Goal: Information Seeking & Learning: Learn about a topic

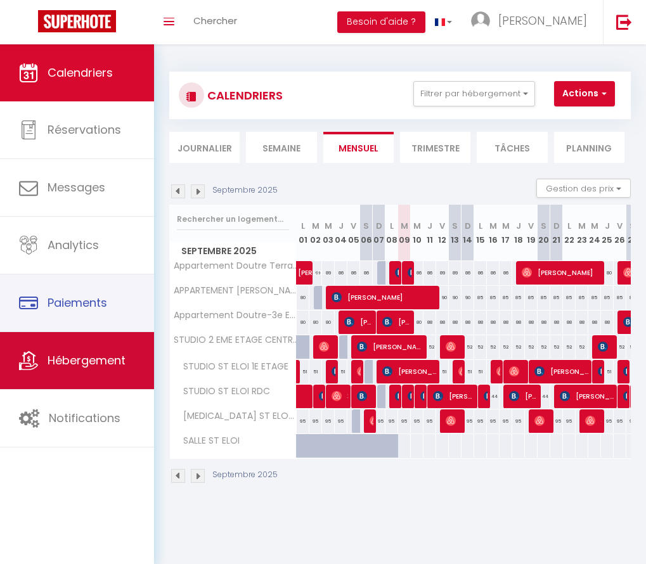
click at [93, 366] on link "Hébergement" at bounding box center [77, 360] width 154 height 57
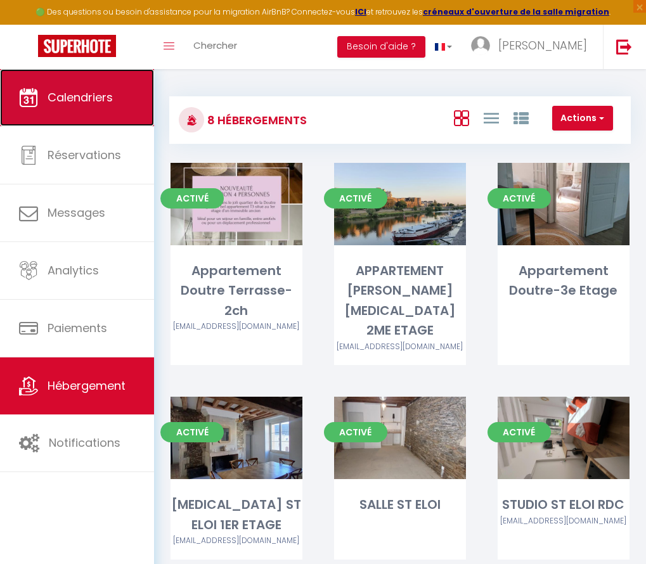
click at [80, 102] on span "Calendriers" at bounding box center [80, 97] width 65 height 16
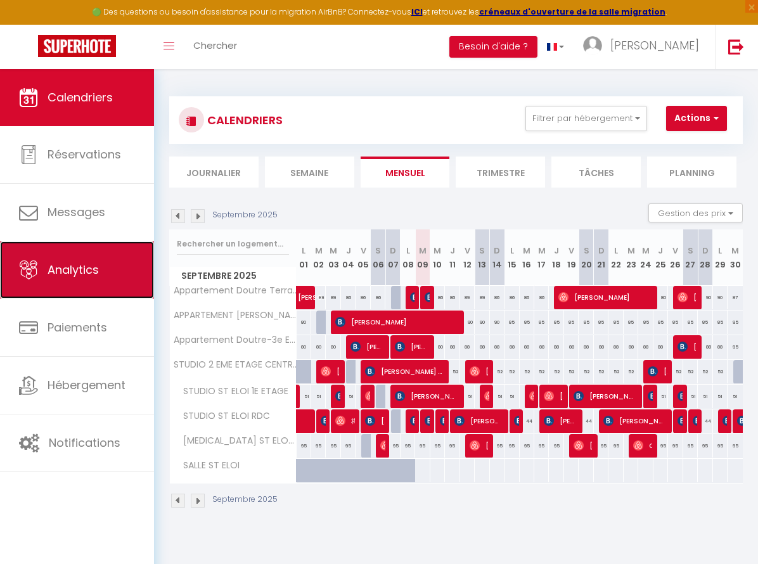
click at [82, 279] on link "Analytics" at bounding box center [77, 269] width 154 height 57
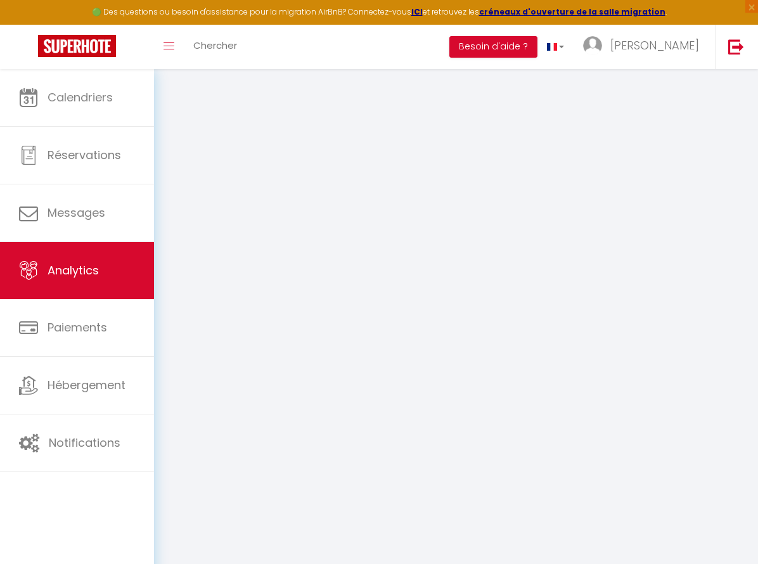
select select "2025"
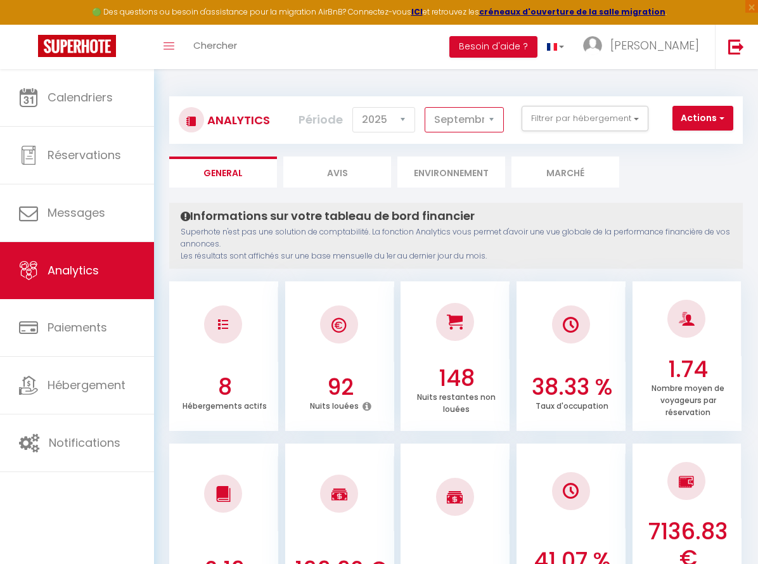
click at [494, 121] on select "[PERSON_NAME] Mars [PERSON_NAME] Juin Juillet Août Septembre Octobre Novembre D…" at bounding box center [464, 119] width 79 height 25
select select "8"
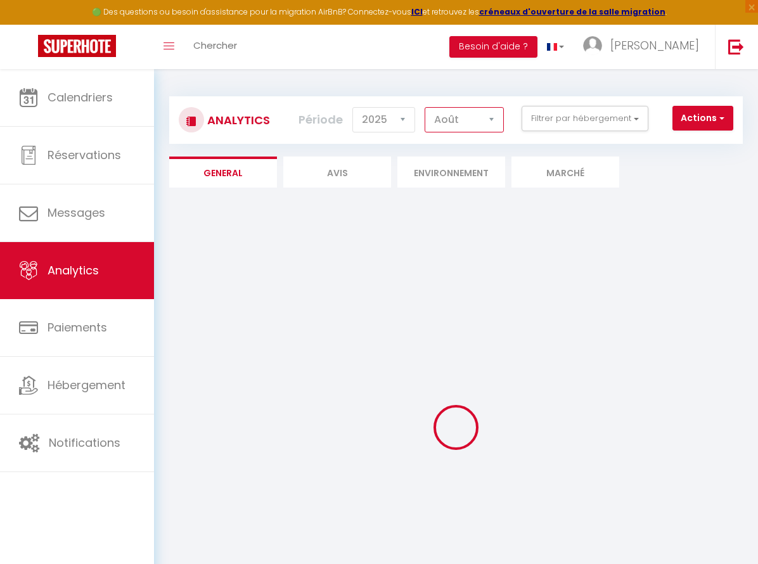
checkbox input "false"
checkbox Terrasse-2ch "false"
checkbox ETAGE "false"
checkbox Etage "false"
checkbox ETAGE "false"
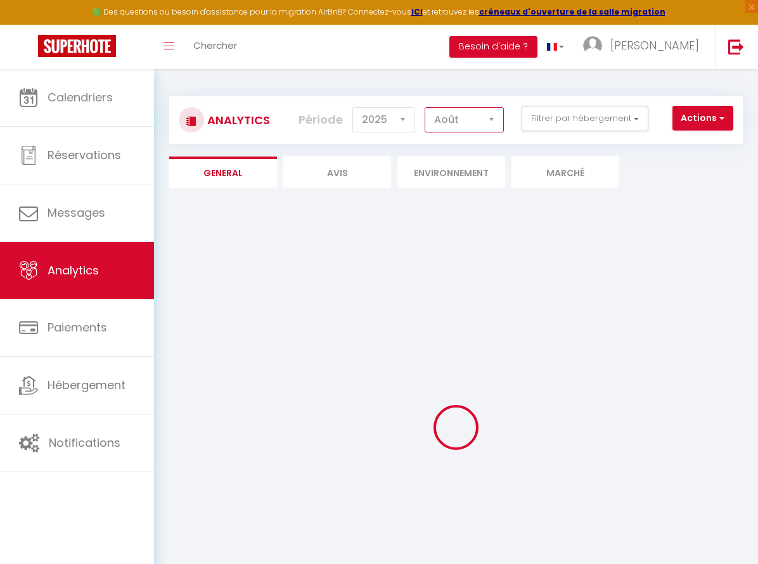
checkbox ELOI "false"
checkbox RDC "false"
checkbox ETAGE "false"
checkbox ANGERS "false"
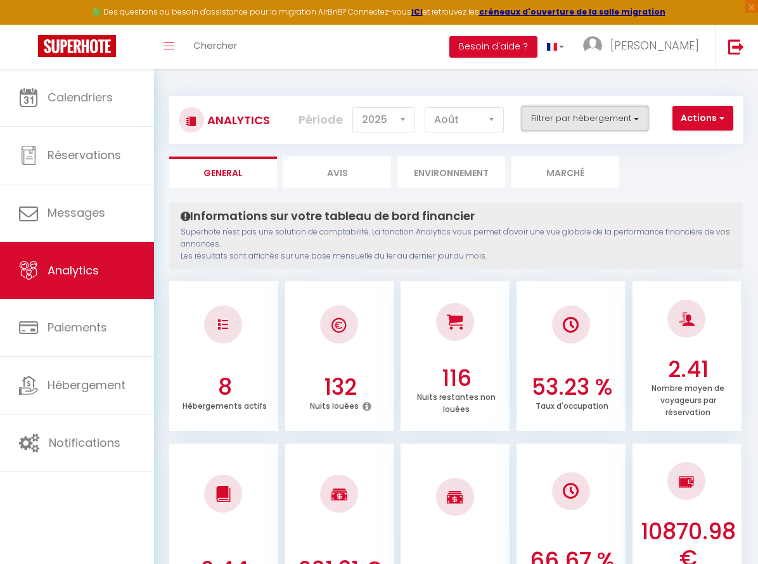
click at [634, 117] on button "Filtrer par hébergement" at bounding box center [585, 118] width 127 height 25
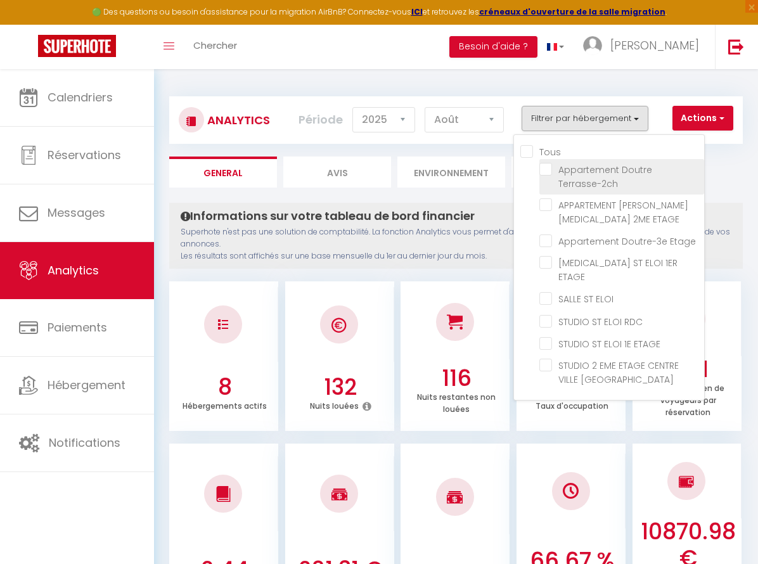
click at [549, 170] on Terrasse-2ch "checkbox" at bounding box center [621, 169] width 165 height 13
checkbox Terrasse-2ch "true"
checkbox ETAGE "false"
checkbox Etage "false"
checkbox ETAGE "false"
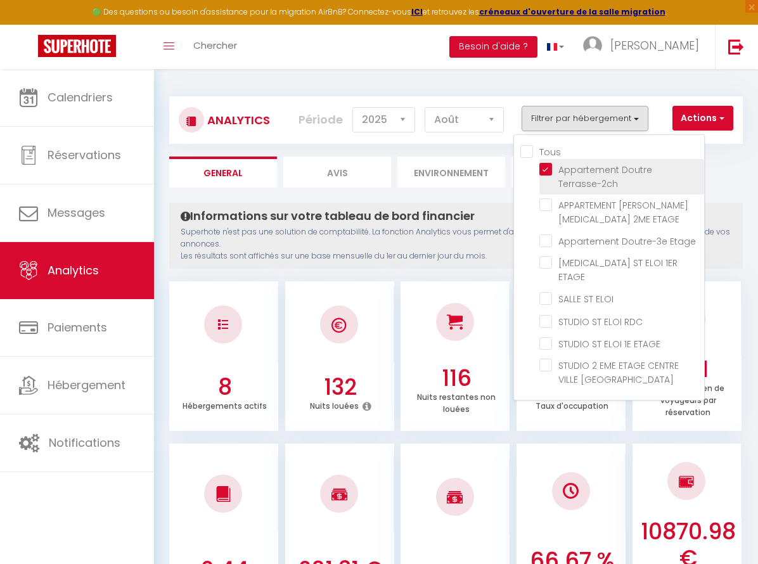
checkbox ELOI "false"
checkbox RDC "false"
checkbox ETAGE "false"
checkbox ANGERS "false"
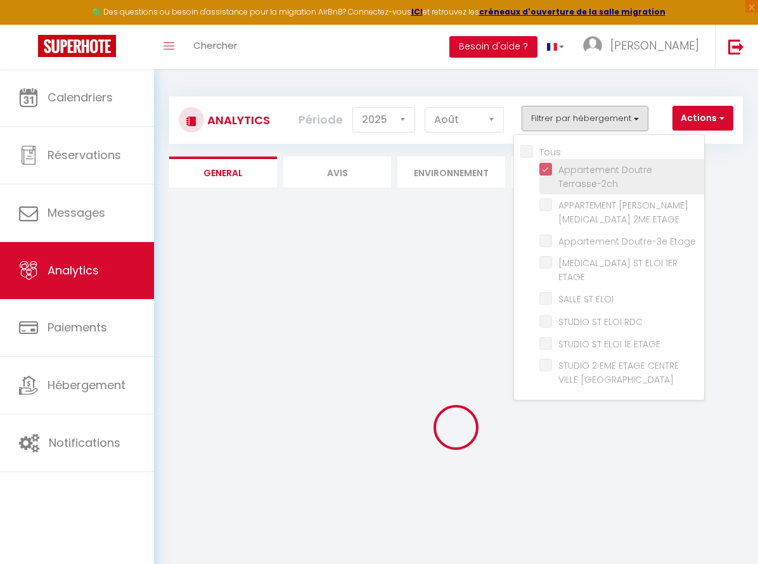
checkbox ETAGE "false"
checkbox Etage "false"
checkbox ETAGE "false"
checkbox ELOI "false"
checkbox RDC "false"
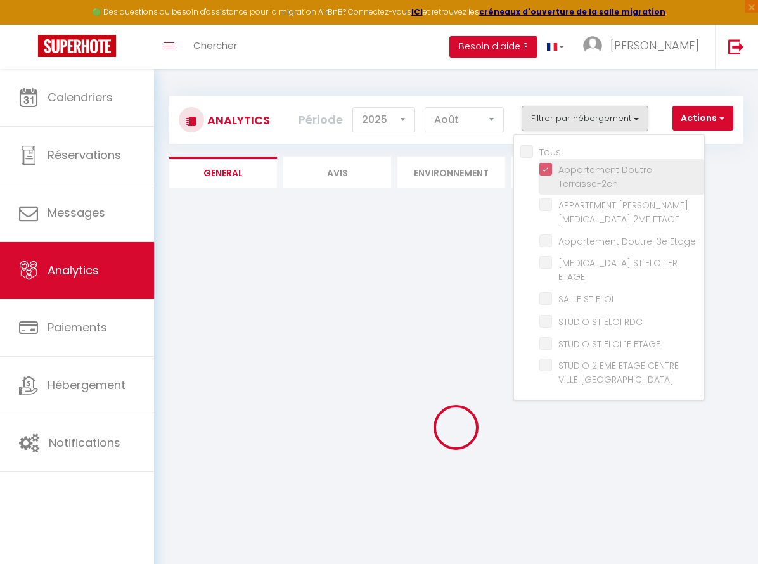
checkbox ETAGE "false"
checkbox ANGERS "false"
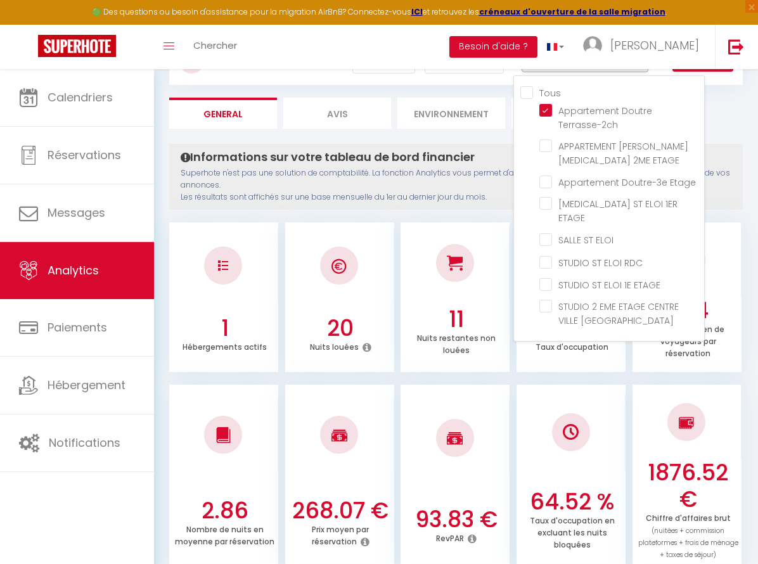
scroll to position [58, 0]
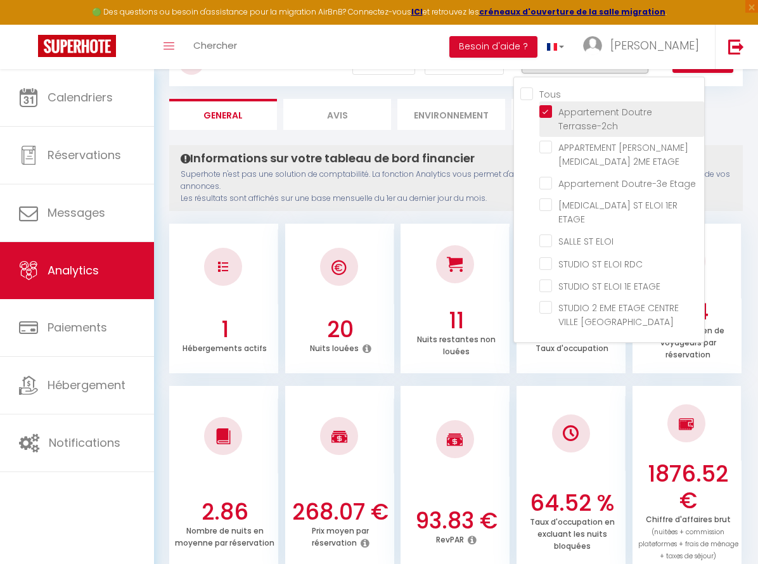
click at [548, 109] on Terrasse-2ch "checkbox" at bounding box center [621, 111] width 165 height 13
checkbox Terrasse-2ch "false"
checkbox ETAGE "false"
checkbox Etage "false"
checkbox ETAGE "false"
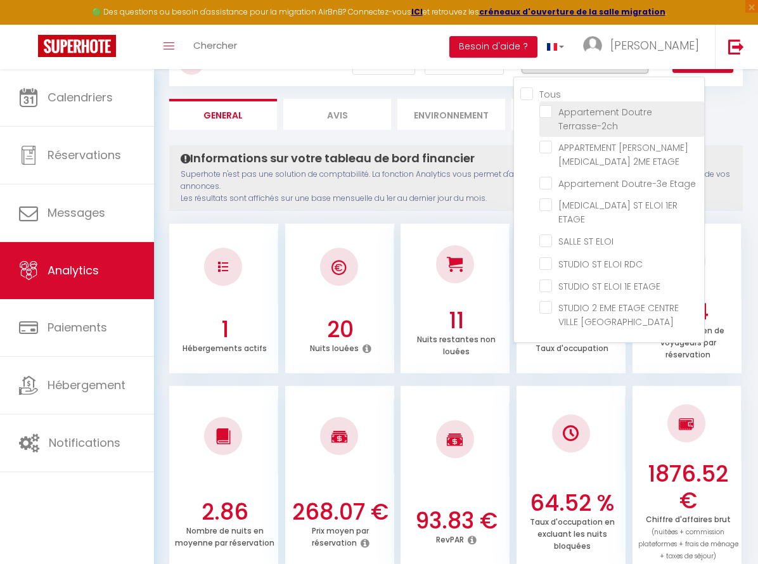
checkbox ELOI "false"
checkbox RDC "false"
checkbox ETAGE "false"
checkbox ANGERS "false"
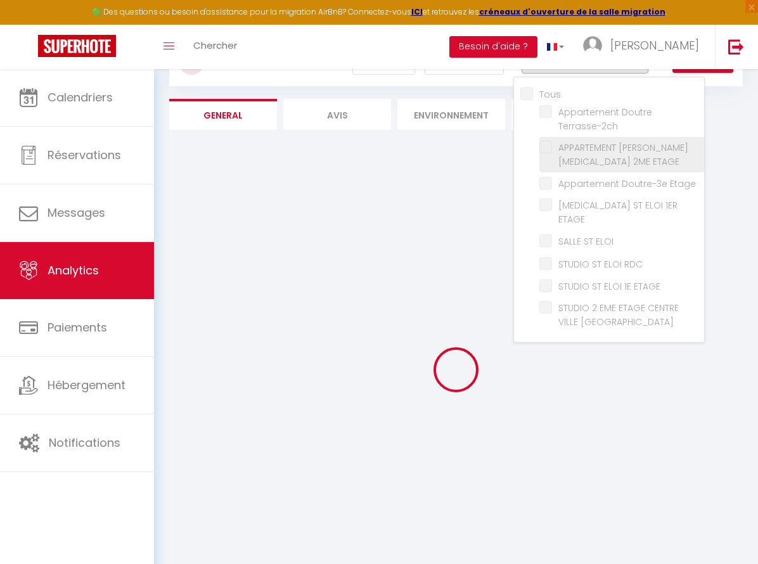
checkbox ETAGE "false"
checkbox Etage "false"
checkbox ETAGE "false"
checkbox ELOI "false"
checkbox RDC "false"
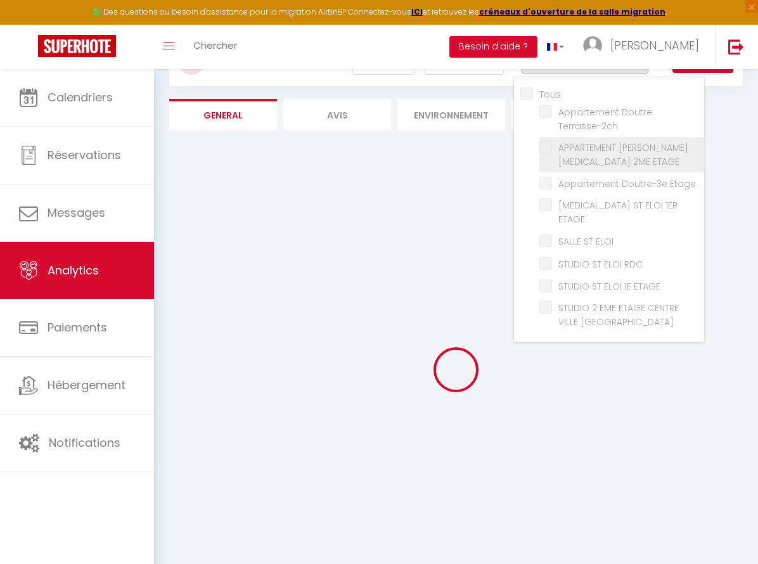
checkbox ETAGE "false"
checkbox ANGERS "false"
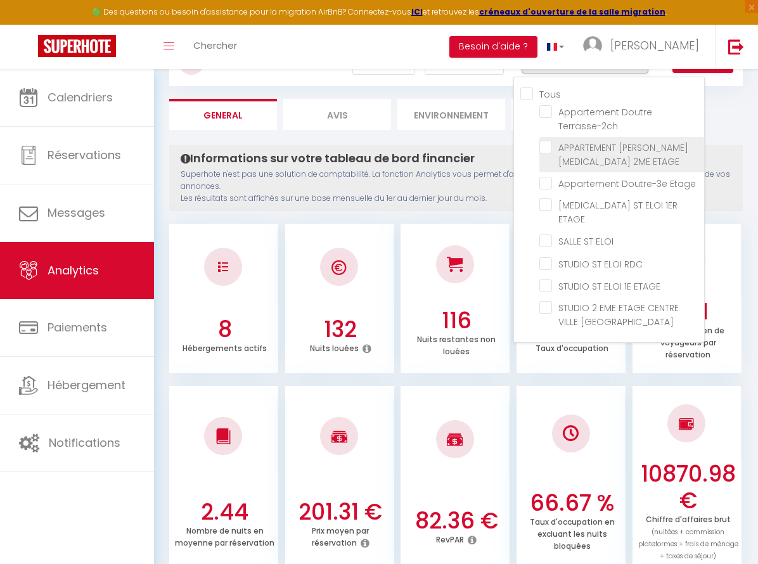
click at [550, 147] on ETAGE "checkbox" at bounding box center [621, 147] width 165 height 13
checkbox ETAGE "true"
checkbox Etage "false"
checkbox ETAGE "false"
checkbox ELOI "false"
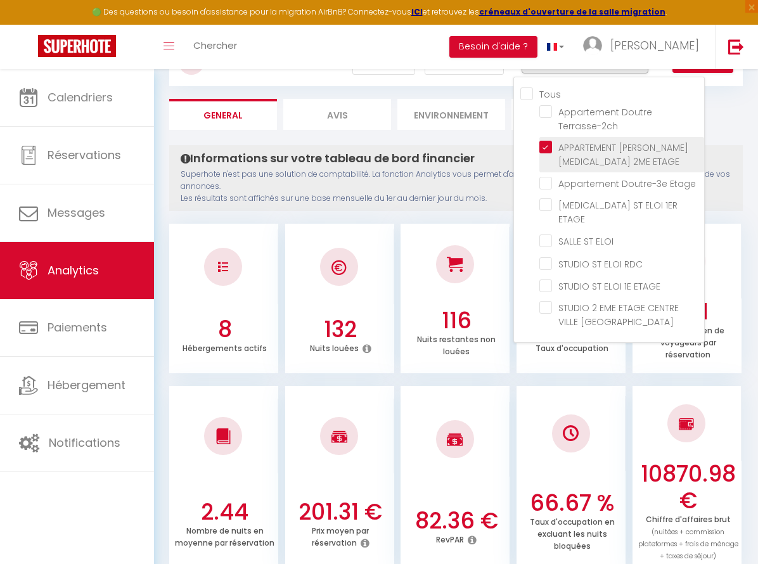
checkbox RDC "false"
checkbox ETAGE "false"
checkbox ANGERS "false"
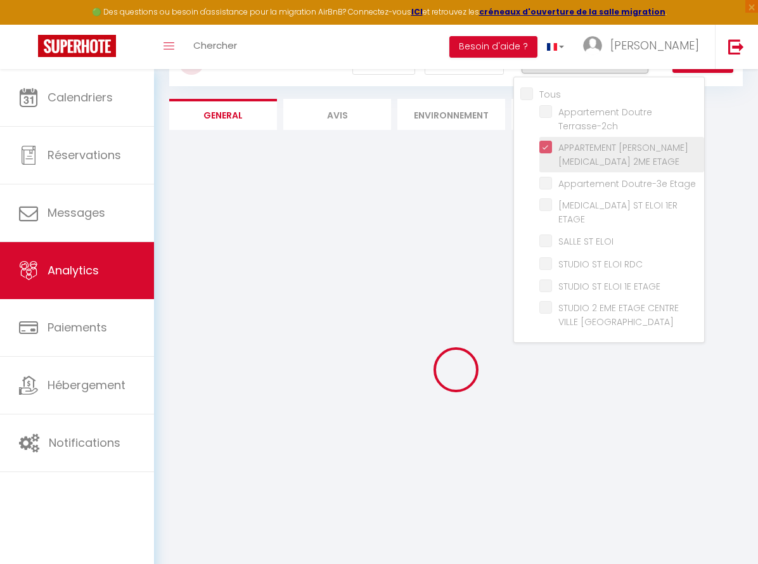
checkbox Etage "false"
checkbox ETAGE "false"
checkbox ELOI "false"
checkbox RDC "false"
checkbox ETAGE "false"
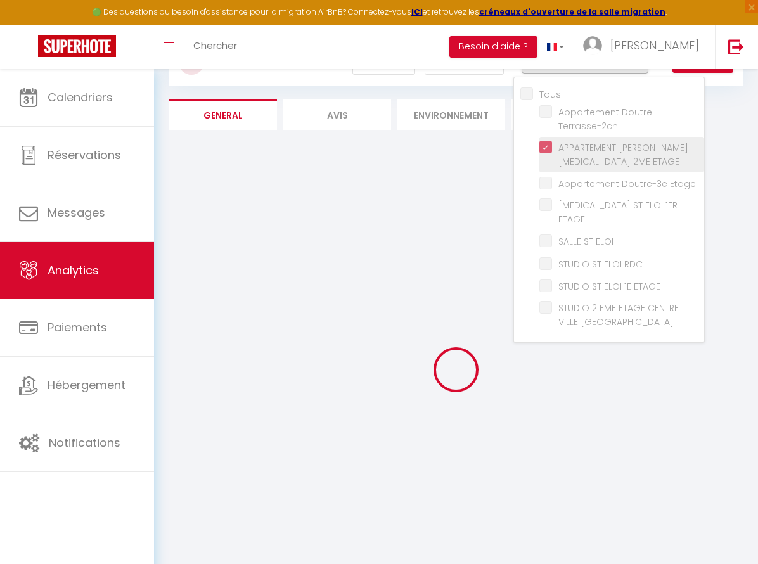
checkbox ANGERS "false"
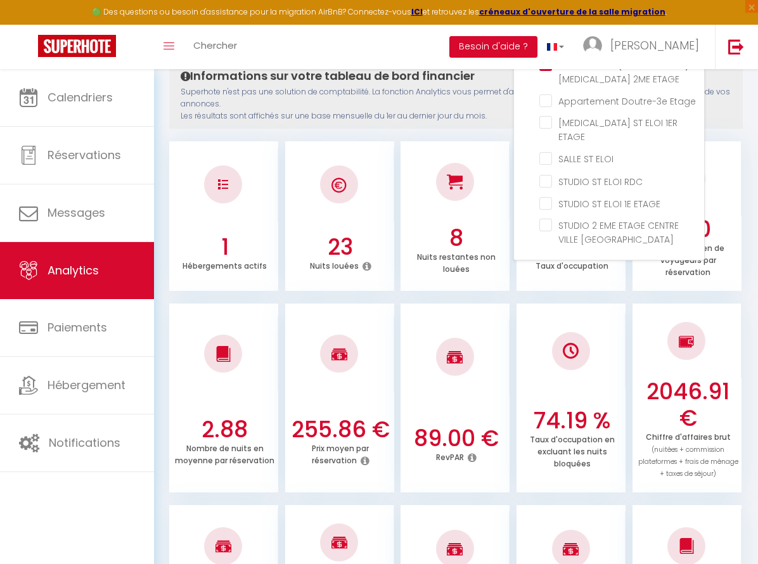
scroll to position [43, 0]
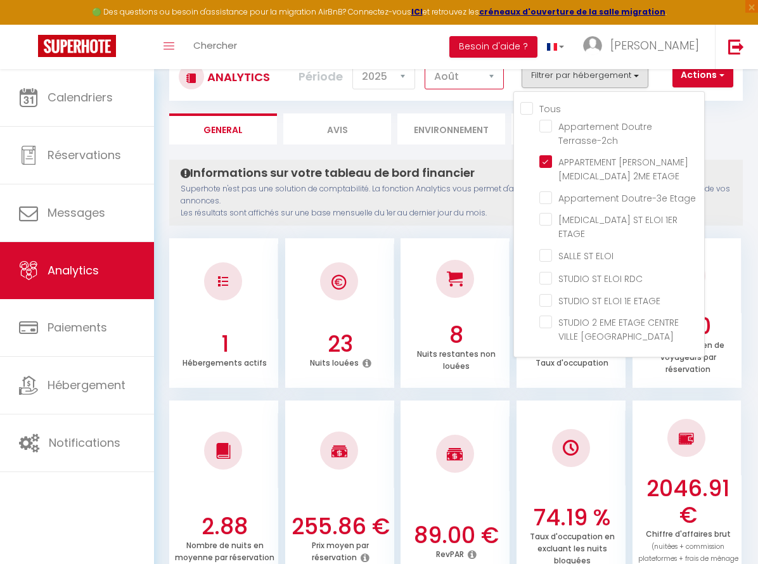
click at [490, 77] on select "[PERSON_NAME] Mars [PERSON_NAME] Juin Juillet Août Septembre Octobre Novembre D…" at bounding box center [464, 76] width 79 height 25
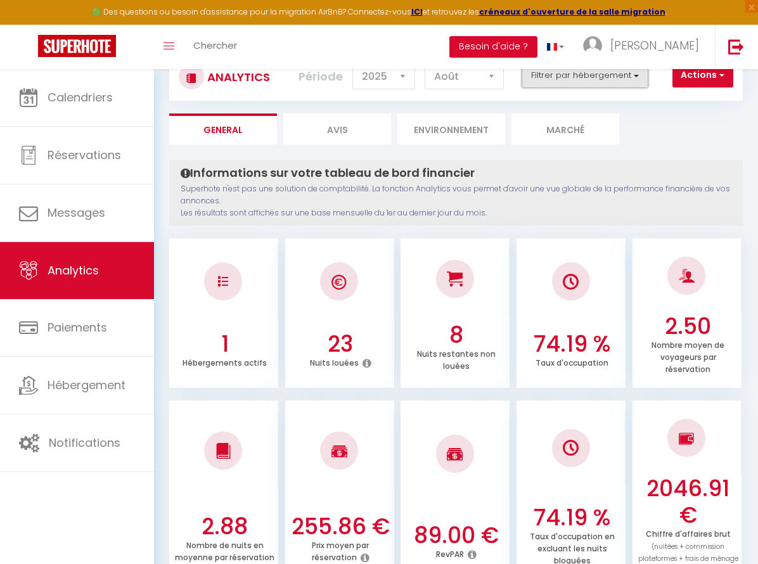
click at [584, 80] on button "Filtrer par hébergement" at bounding box center [585, 75] width 127 height 25
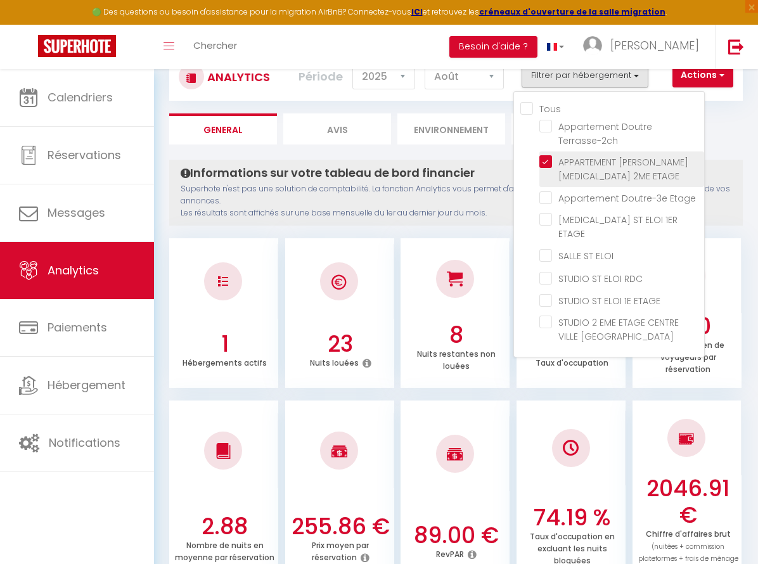
click at [546, 164] on ETAGE "checkbox" at bounding box center [621, 161] width 165 height 13
checkbox ETAGE "false"
checkbox Etage "false"
checkbox ETAGE "false"
checkbox ELOI "false"
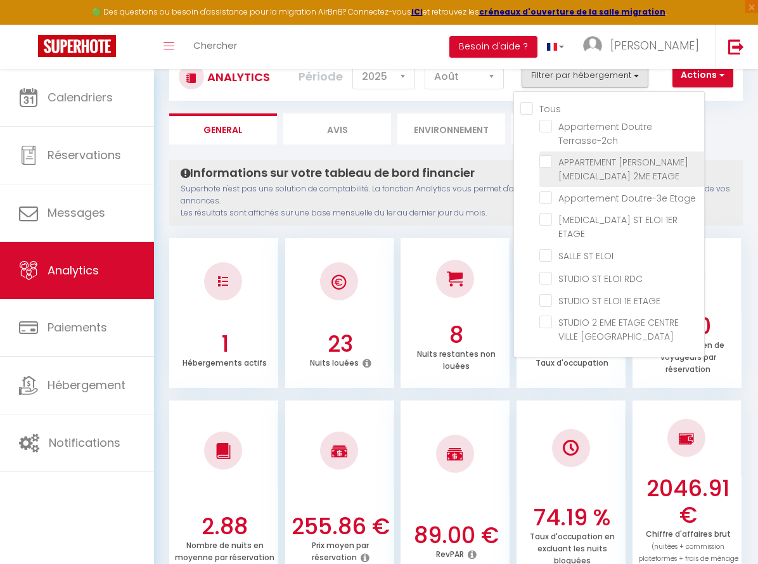
checkbox RDC "false"
checkbox ETAGE "false"
checkbox ANGERS "false"
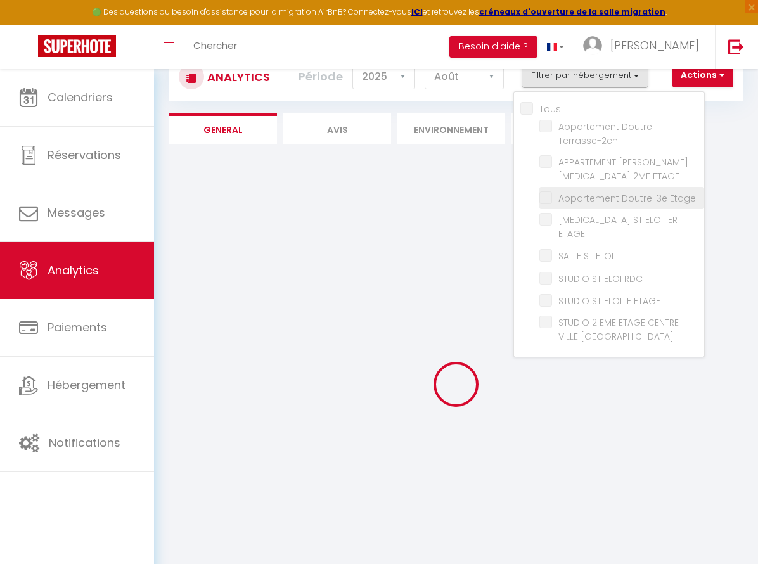
checkbox Etage "false"
checkbox ETAGE "false"
checkbox ELOI "false"
checkbox RDC "false"
checkbox ETAGE "false"
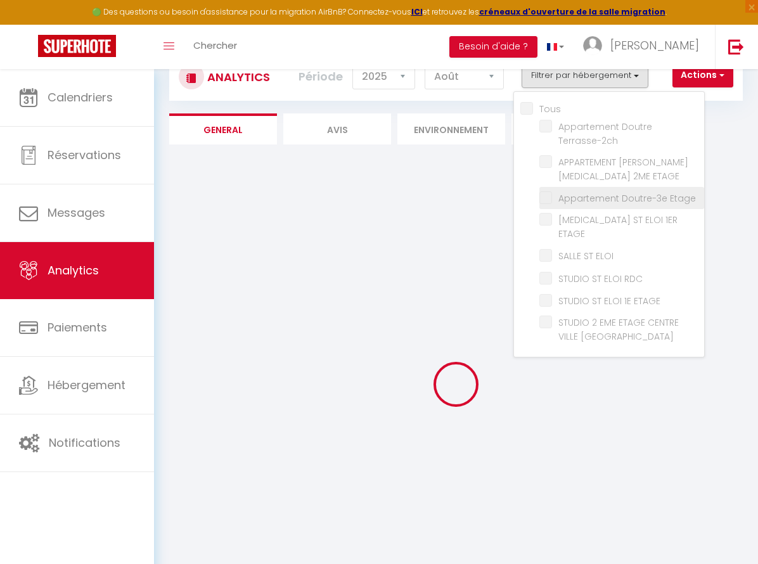
checkbox ANGERS "false"
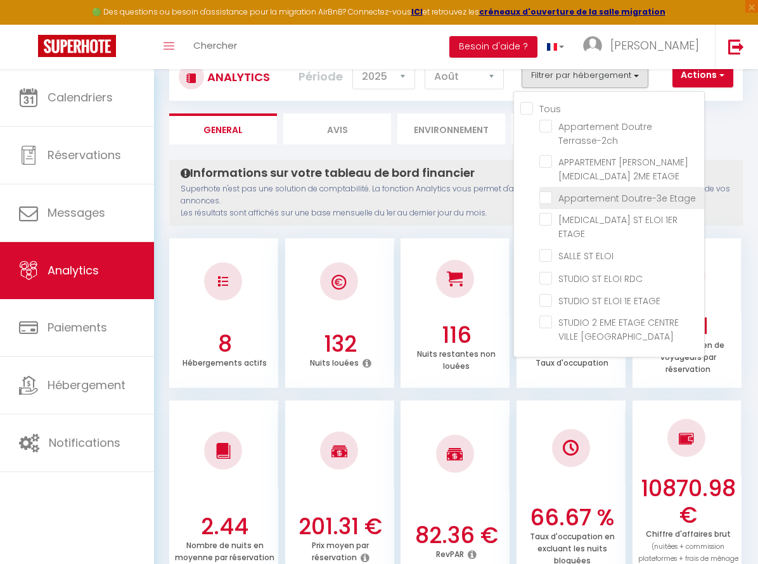
drag, startPoint x: 549, startPoint y: 199, endPoint x: 558, endPoint y: 204, distance: 9.7
click at [549, 200] on Etage "checkbox" at bounding box center [621, 197] width 165 height 13
checkbox Etage "true"
checkbox ETAGE "false"
checkbox ELOI "false"
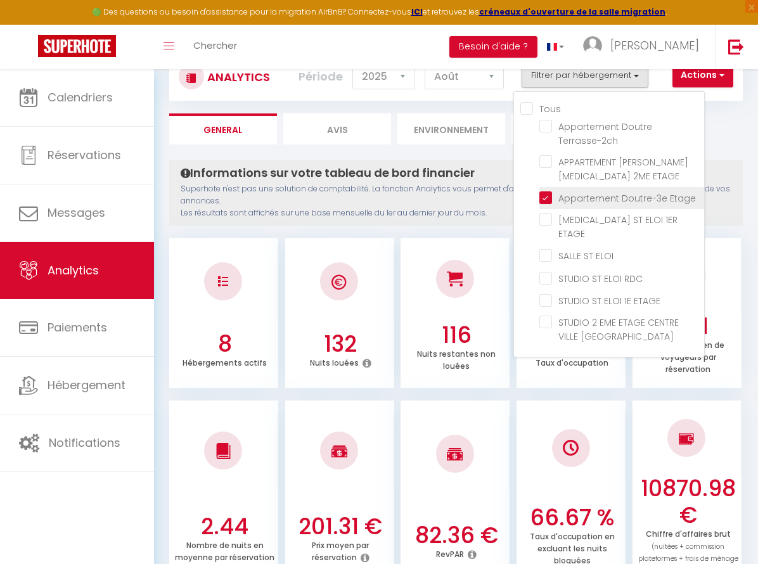
checkbox RDC "false"
checkbox ETAGE "false"
checkbox ANGERS "false"
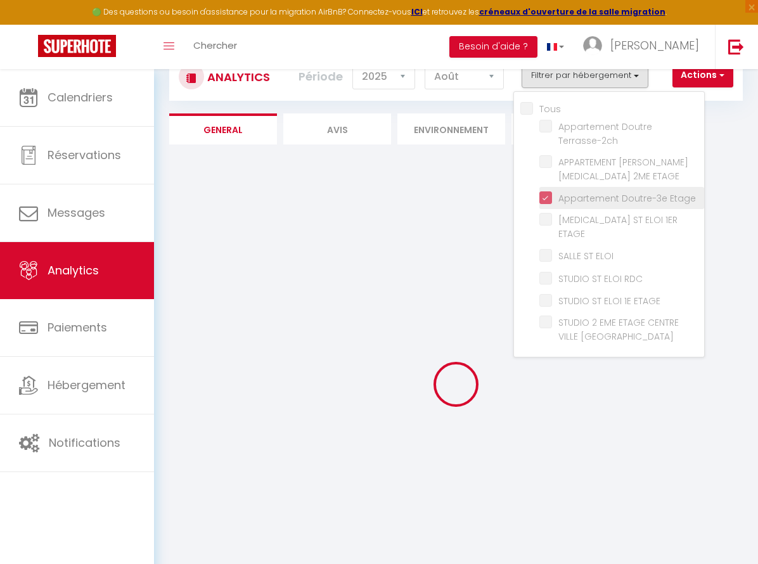
checkbox ETAGE "false"
checkbox ELOI "false"
checkbox RDC "false"
checkbox ETAGE "false"
checkbox ANGERS "false"
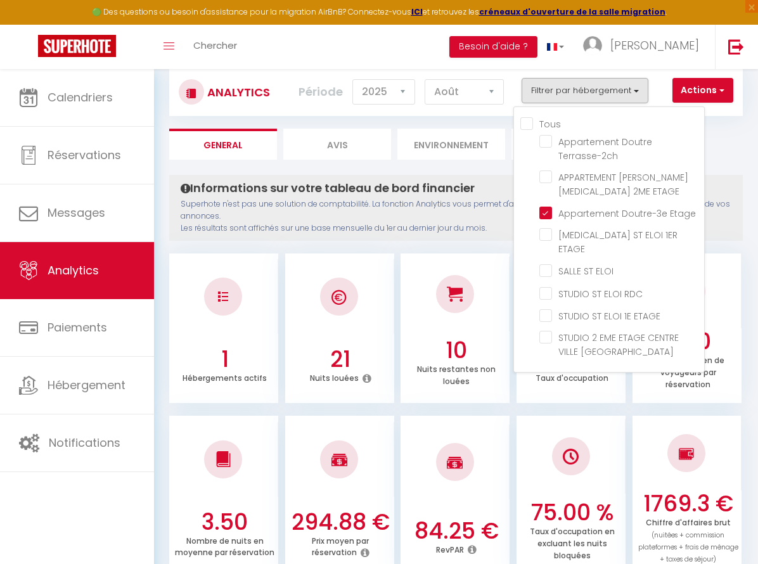
scroll to position [0, 0]
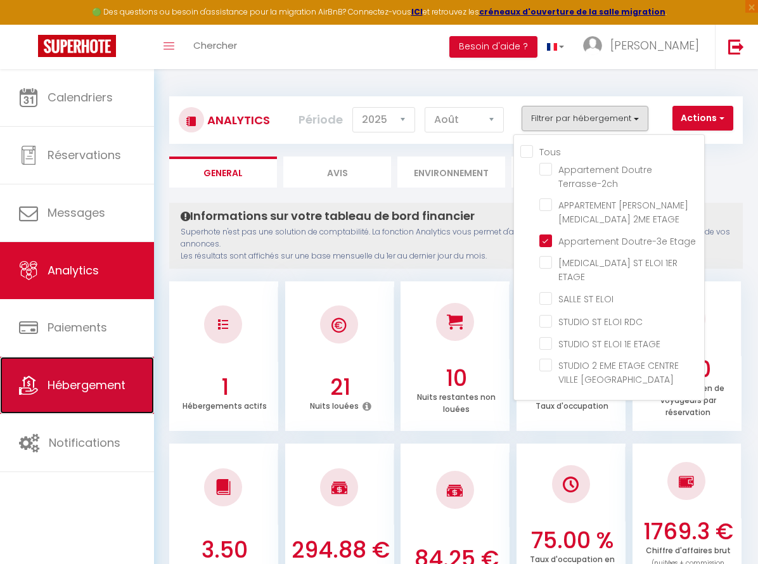
click at [76, 379] on span "Hébergement" at bounding box center [87, 385] width 78 height 16
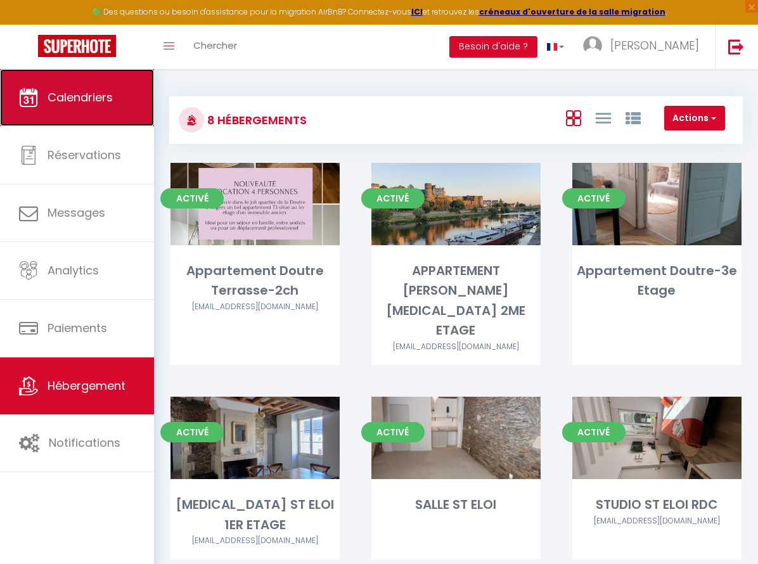
click at [79, 98] on span "Calendriers" at bounding box center [80, 97] width 65 height 16
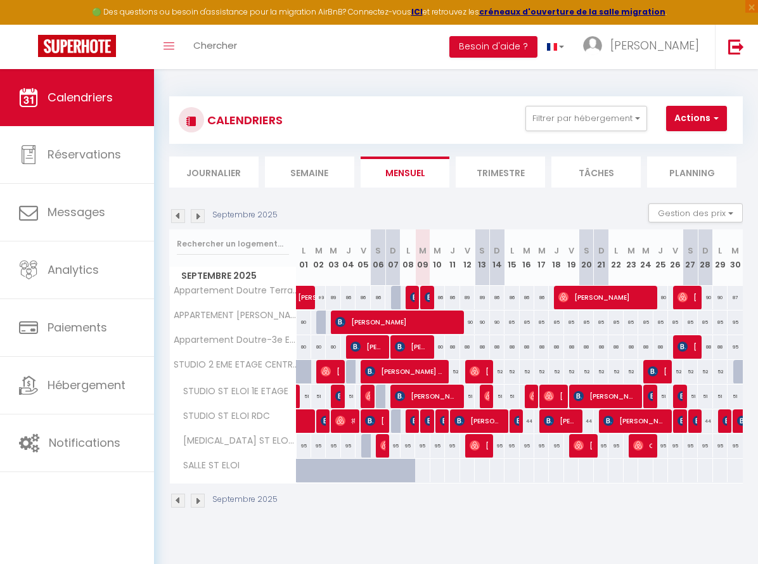
click at [175, 215] on img at bounding box center [178, 216] width 14 height 14
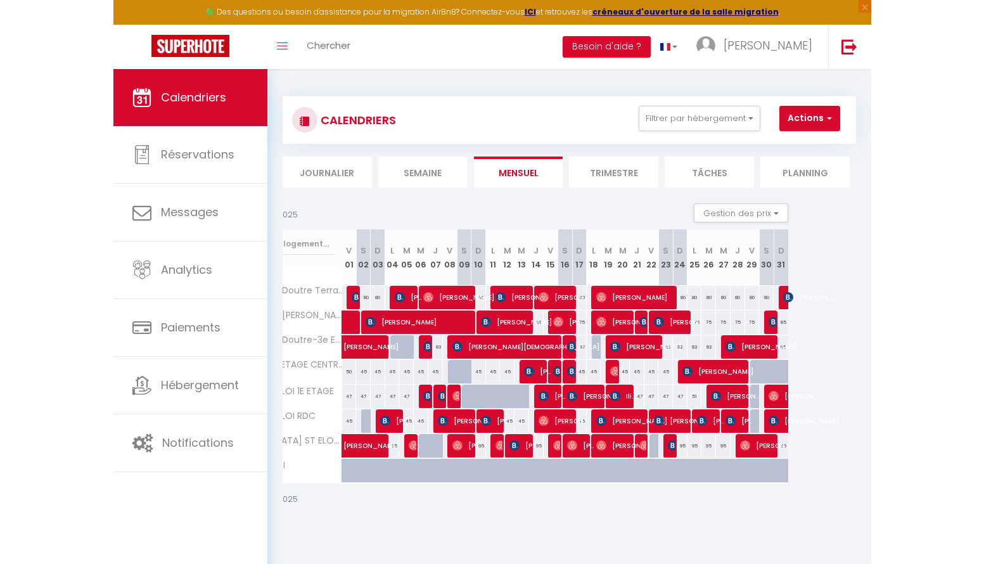
scroll to position [0, 57]
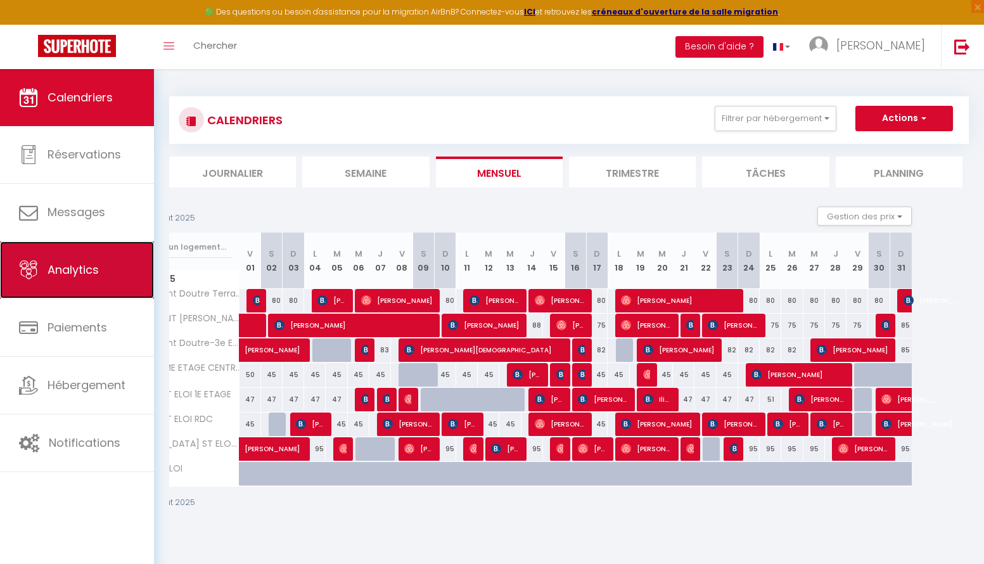
click at [70, 263] on span "Analytics" at bounding box center [73, 270] width 51 height 16
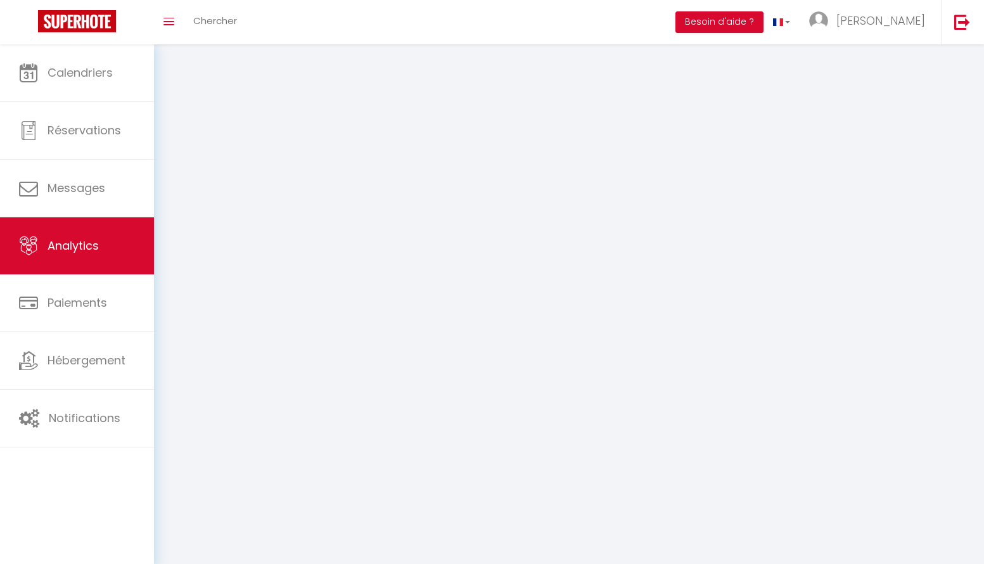
select select "2025"
select select "9"
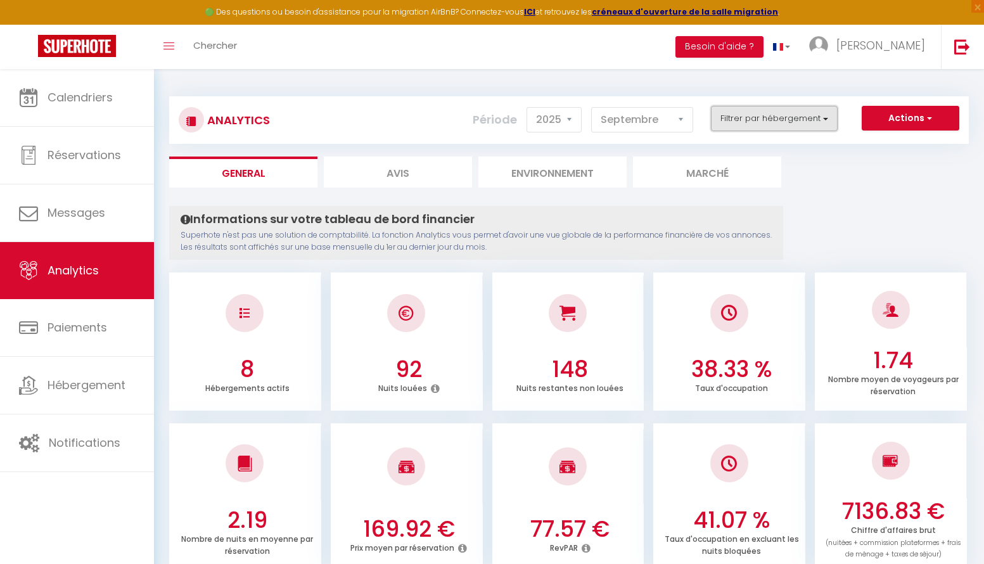
click at [645, 116] on button "Filtrer par hébergement" at bounding box center [774, 118] width 127 height 25
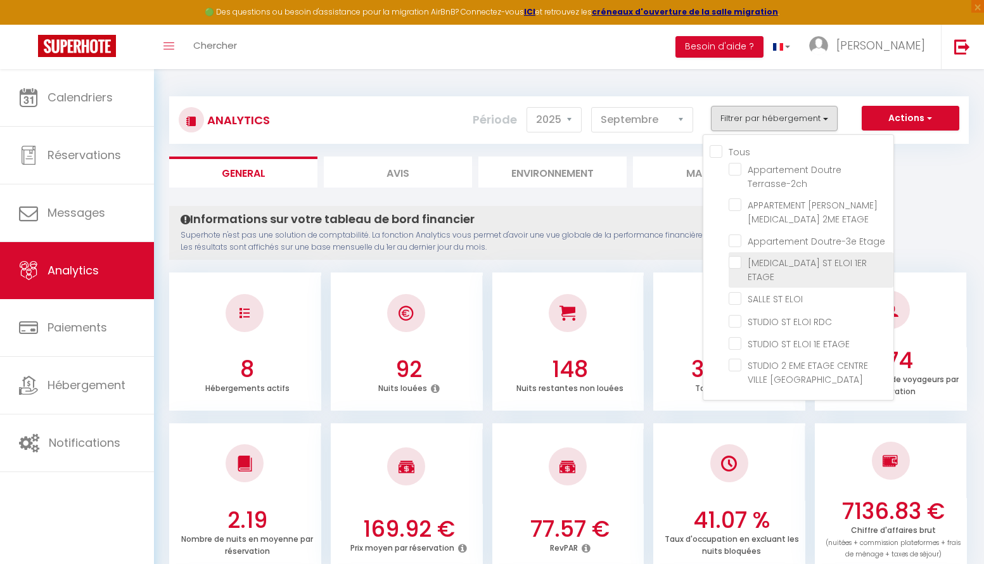
click at [645, 263] on ETAGE "checkbox" at bounding box center [811, 262] width 165 height 13
checkbox ETAGE "true"
checkbox Terrasse-2ch "false"
checkbox ETAGE "false"
checkbox Etage "false"
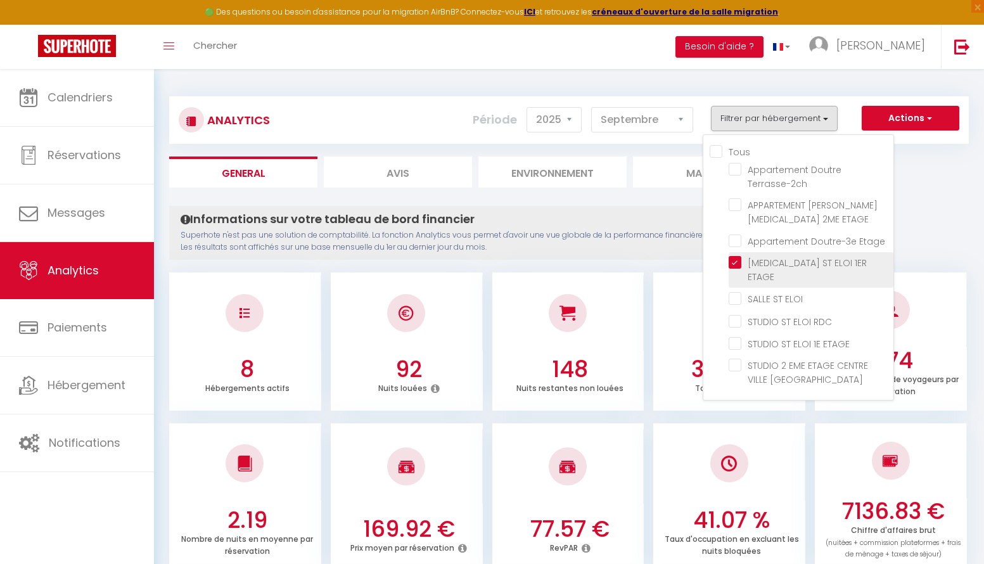
checkbox ELOI "false"
checkbox RDC "false"
checkbox ETAGE "false"
checkbox ANGERS "false"
checkbox Terrasse-2ch "false"
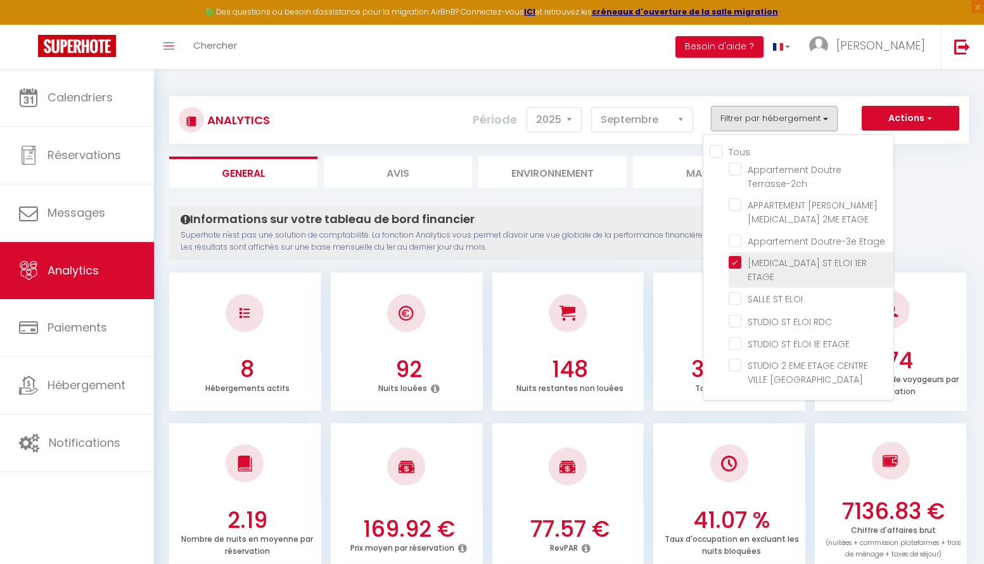
checkbox ETAGE "false"
checkbox Etage "false"
checkbox ELOI "false"
checkbox RDC "false"
checkbox ETAGE "false"
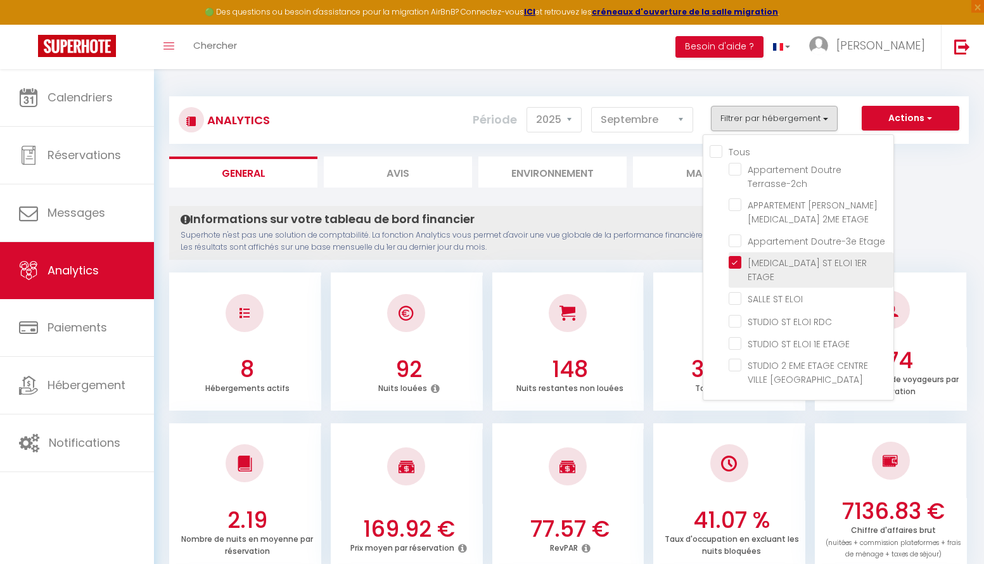
checkbox ANGERS "false"
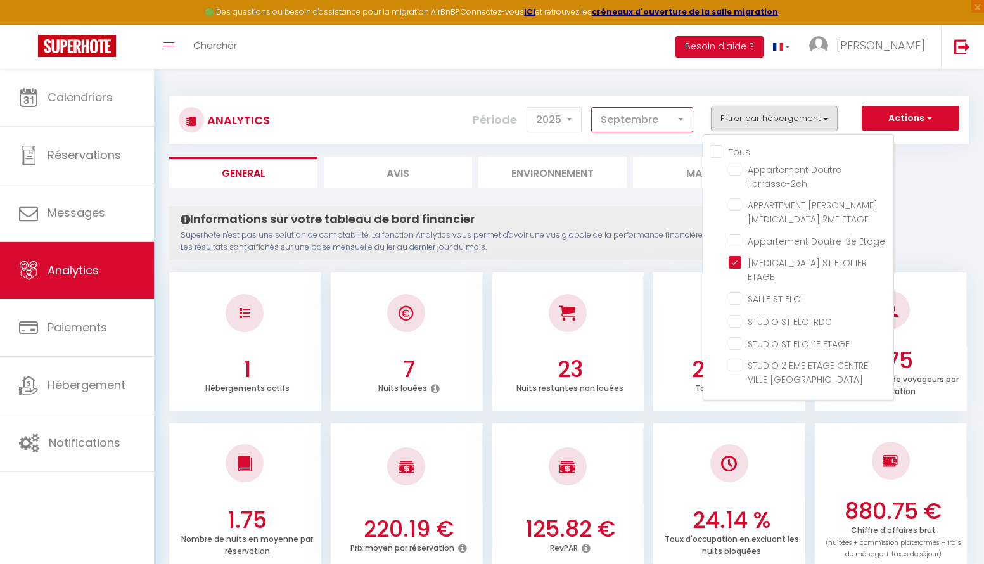
click at [637, 120] on select "[PERSON_NAME] Mars [PERSON_NAME] Juin Juillet Août Septembre Octobre Novembre D…" at bounding box center [642, 119] width 102 height 25
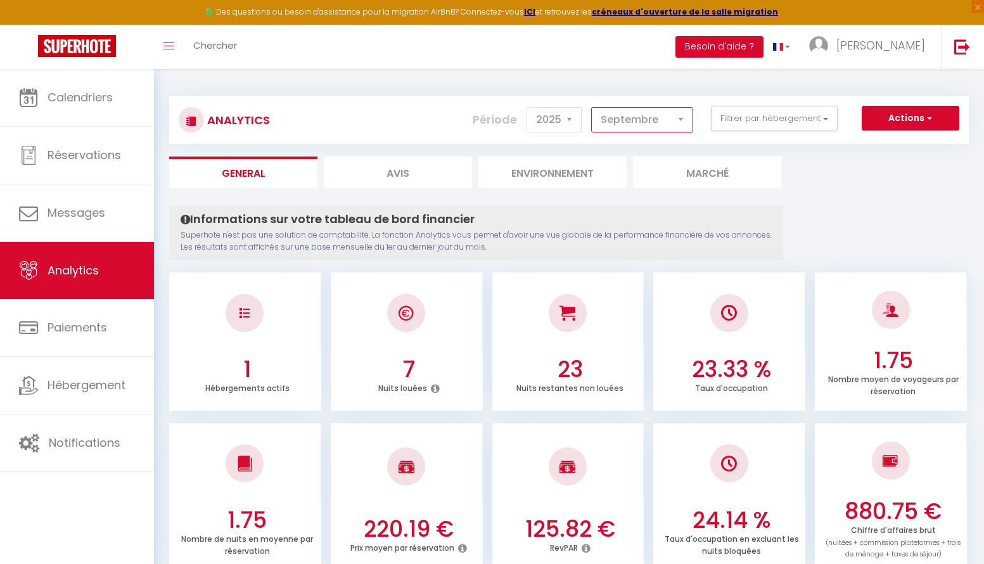
select select "8"
checkbox Terrasse-2ch "false"
checkbox ETAGE "false"
checkbox Etage "false"
checkbox ELOI "false"
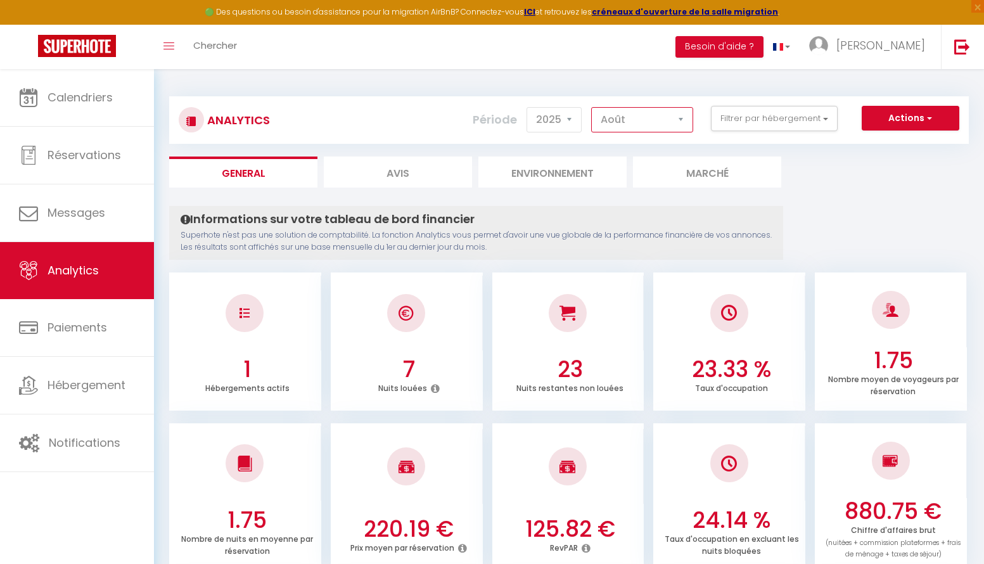
checkbox RDC "false"
checkbox ETAGE "false"
checkbox ANGERS "false"
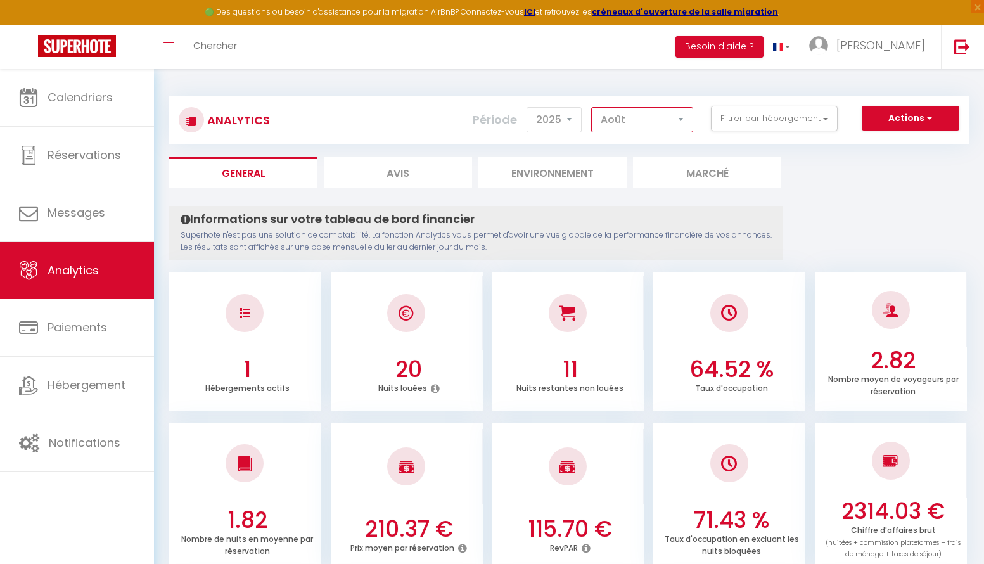
checkbox Terrasse-2ch "false"
checkbox ETAGE "false"
checkbox Etage "false"
checkbox ELOI "false"
checkbox RDC "false"
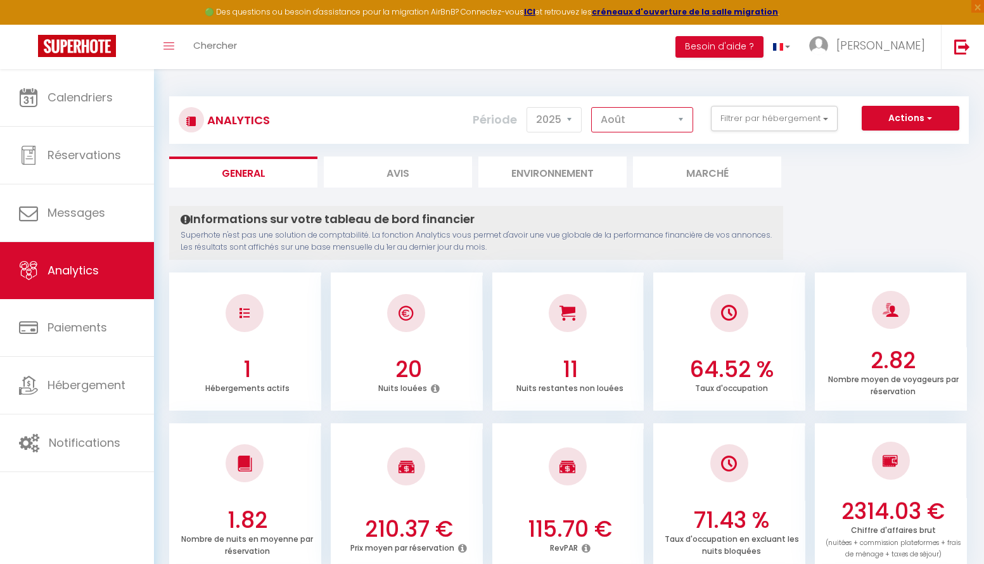
checkbox ETAGE "false"
checkbox ANGERS "false"
click at [645, 120] on button "Filtrer par hébergement" at bounding box center [774, 118] width 127 height 25
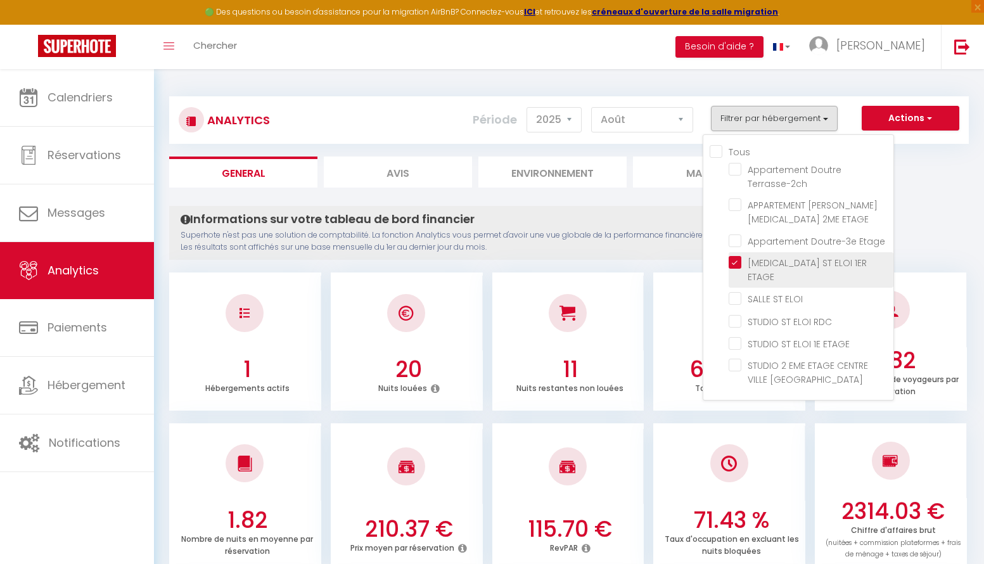
click at [645, 262] on ETAGE "checkbox" at bounding box center [811, 262] width 165 height 13
checkbox ETAGE "false"
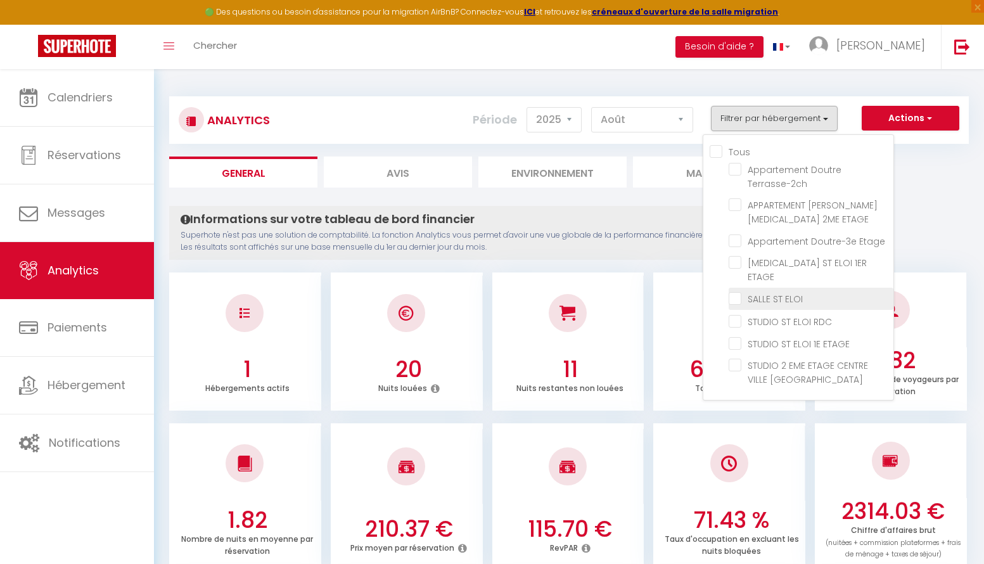
checkbox Terrasse-2ch "false"
checkbox ETAGE "false"
checkbox Etage "false"
checkbox ELOI "false"
checkbox RDC "false"
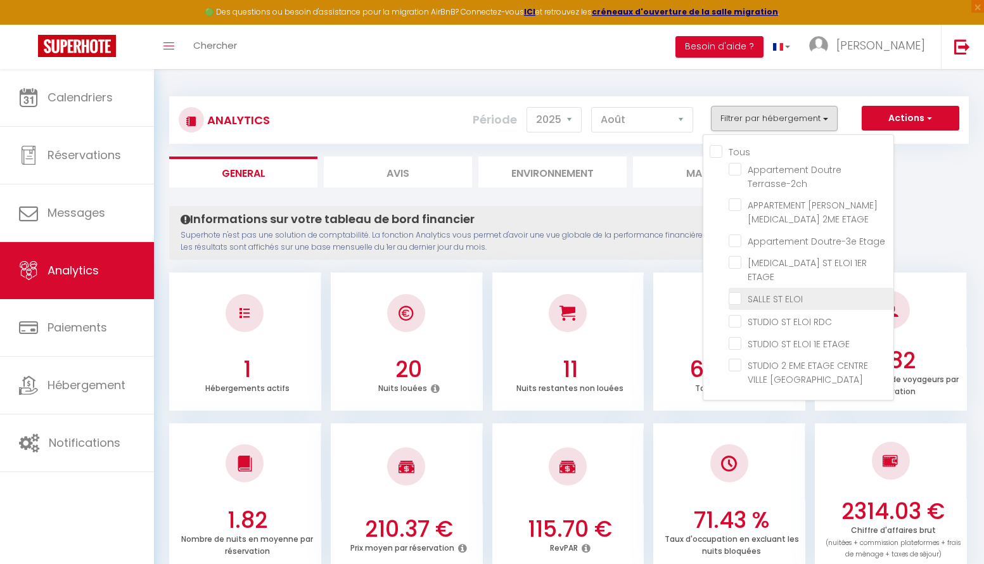
checkbox ETAGE "false"
checkbox ANGERS "false"
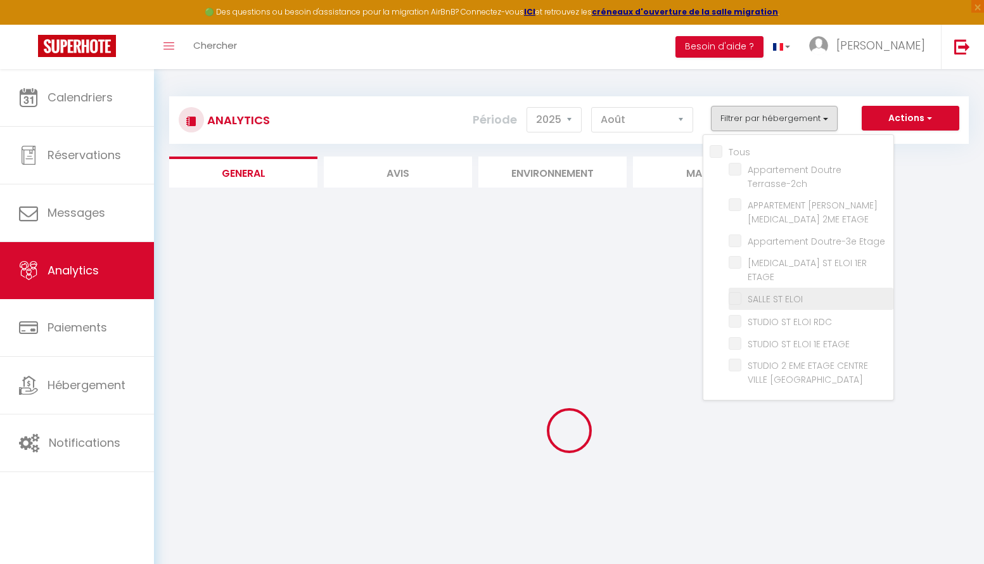
checkbox Terrasse-2ch "false"
checkbox ETAGE "false"
checkbox Etage "false"
checkbox ELOI "false"
checkbox RDC "false"
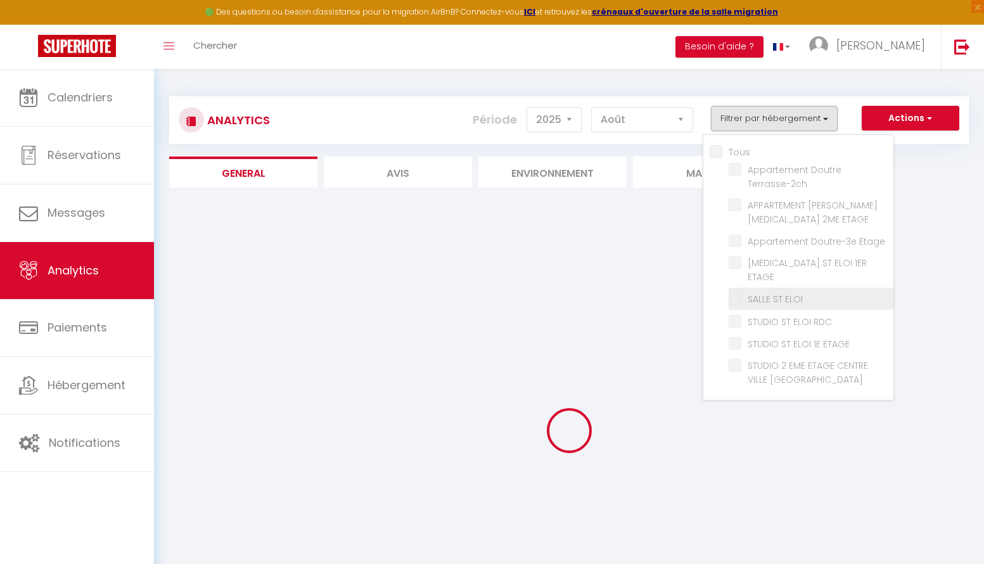
checkbox ETAGE "false"
checkbox ANGERS "false"
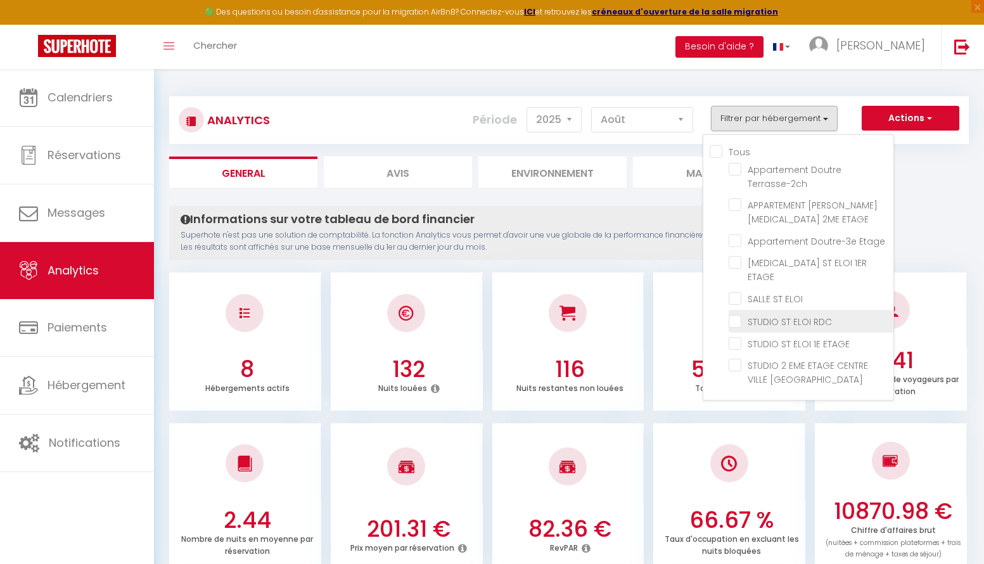
click at [645, 314] on RDC "checkbox" at bounding box center [811, 320] width 165 height 13
checkbox RDC "true"
checkbox Terrasse-2ch "false"
checkbox ETAGE "false"
checkbox Etage "false"
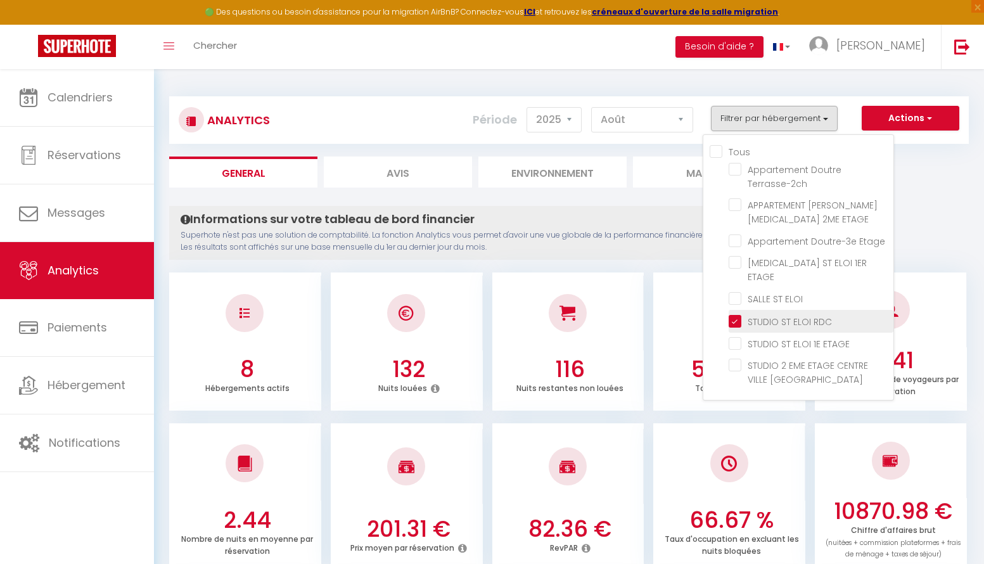
checkbox ELOI "false"
checkbox ETAGE "false"
checkbox ANGERS "false"
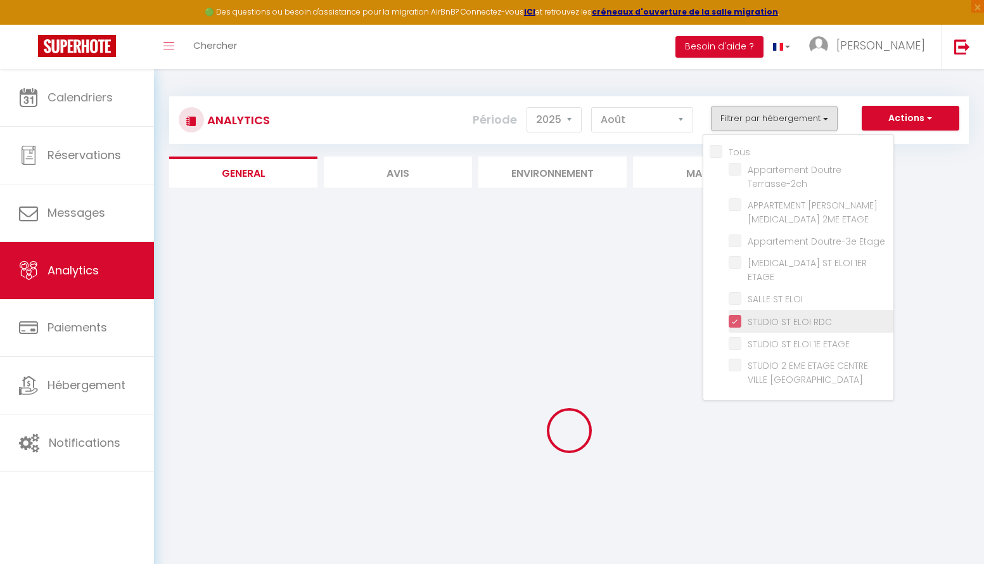
checkbox Terrasse-2ch "false"
checkbox ETAGE "false"
checkbox Etage "false"
checkbox ELOI "false"
checkbox ETAGE "false"
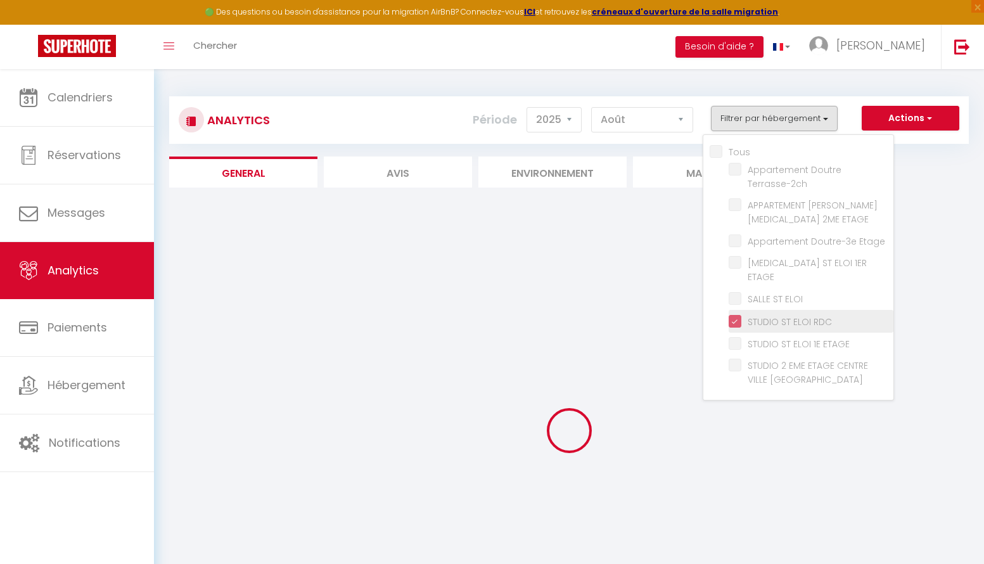
checkbox ANGERS "false"
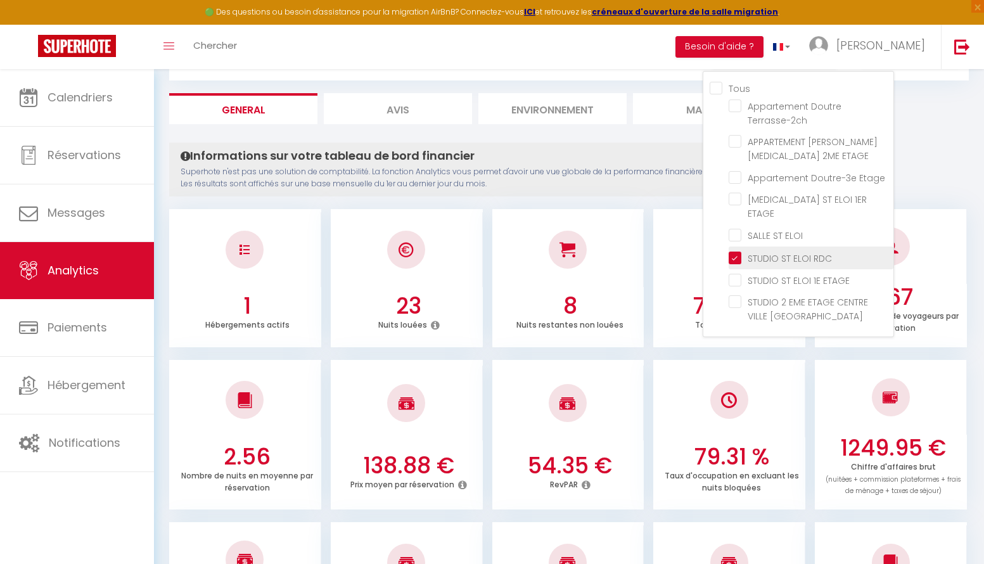
scroll to position [61, 0]
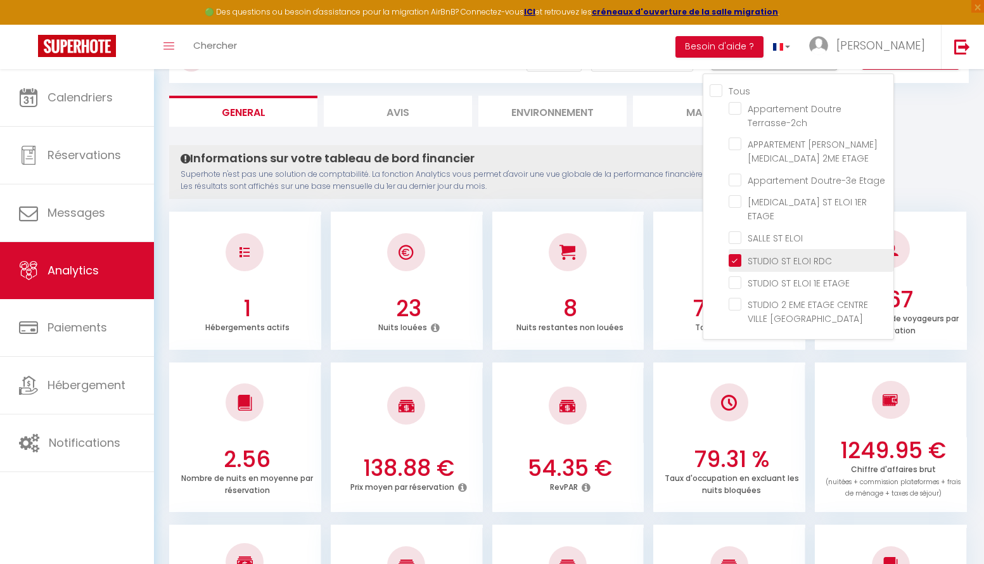
click at [645, 253] on RDC "checkbox" at bounding box center [811, 259] width 165 height 13
checkbox RDC "false"
checkbox Terrasse-2ch "false"
checkbox ETAGE "false"
checkbox Etage "false"
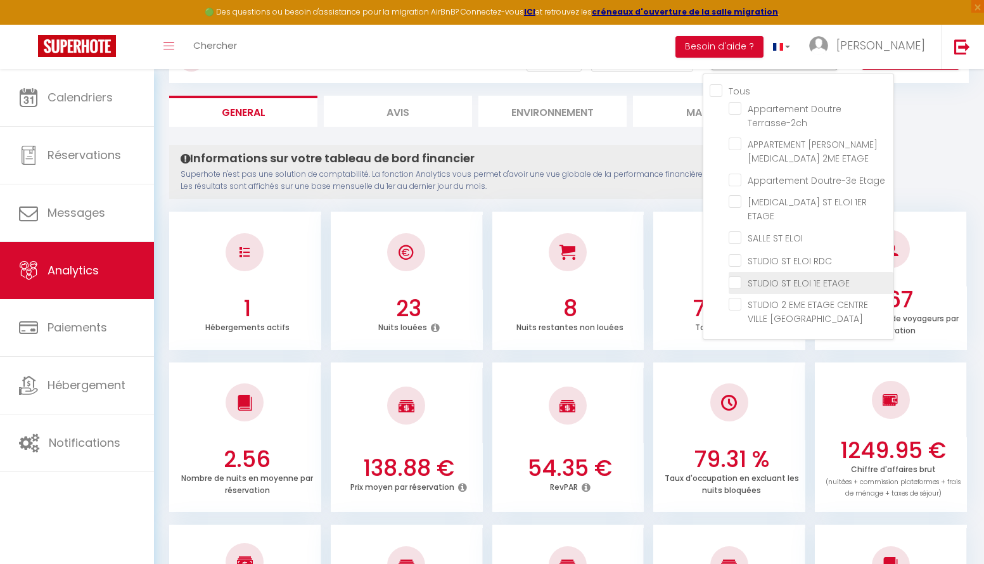
checkbox ELOI "false"
checkbox ETAGE "false"
checkbox ANGERS "false"
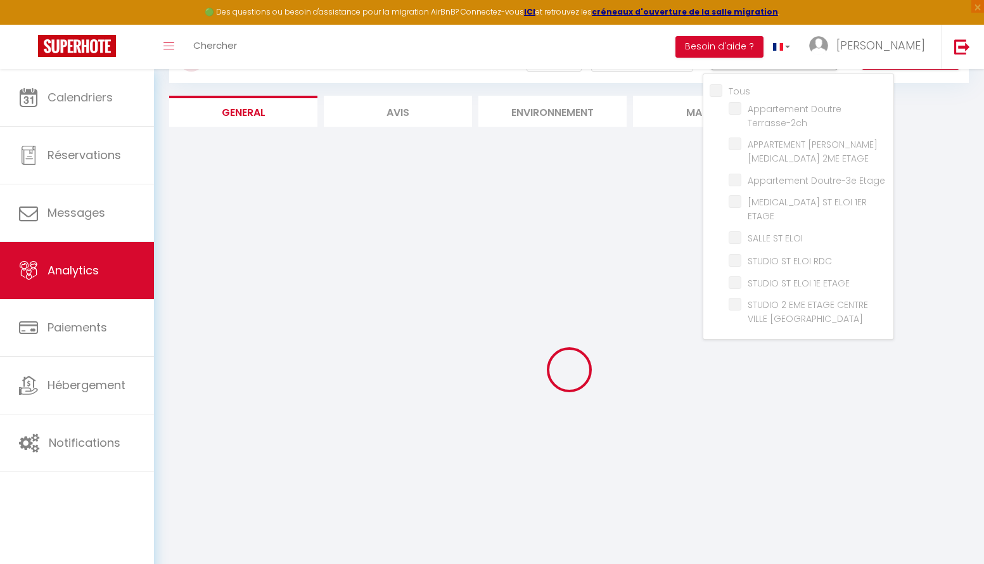
checkbox Terrasse-2ch "false"
checkbox ETAGE "false"
checkbox Etage "false"
checkbox ELOI "false"
checkbox ETAGE "false"
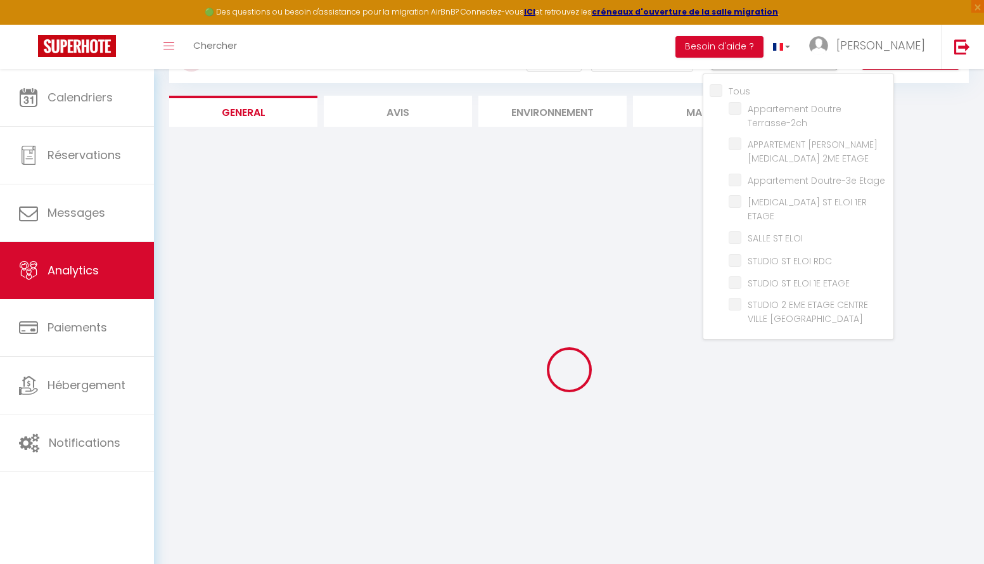
checkbox ANGERS "false"
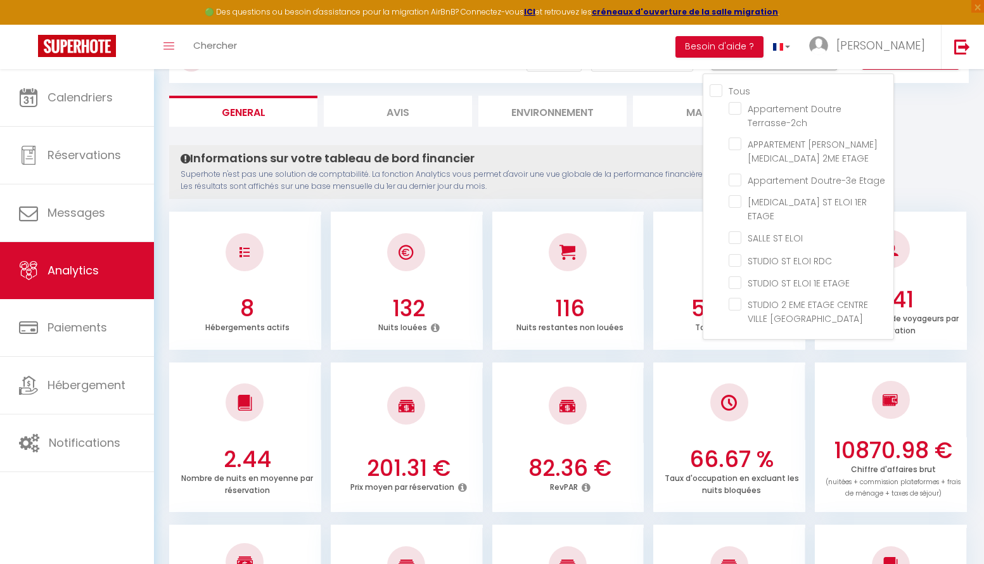
scroll to position [77, 0]
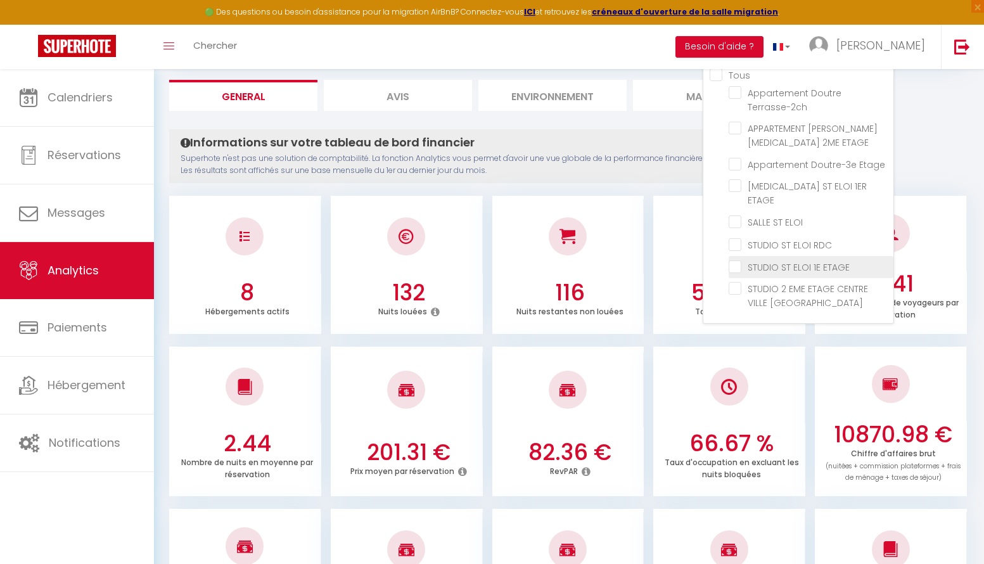
click at [645, 260] on ETAGE "checkbox" at bounding box center [811, 266] width 165 height 13
checkbox ETAGE "true"
checkbox Terrasse-2ch "false"
checkbox ETAGE "false"
checkbox Etage "false"
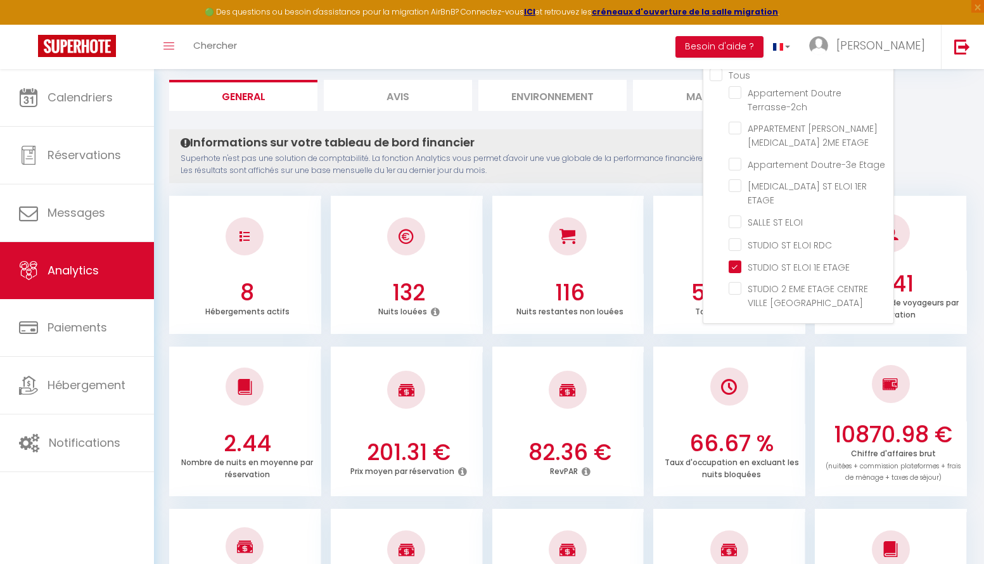
checkbox ELOI "false"
checkbox ANGERS "false"
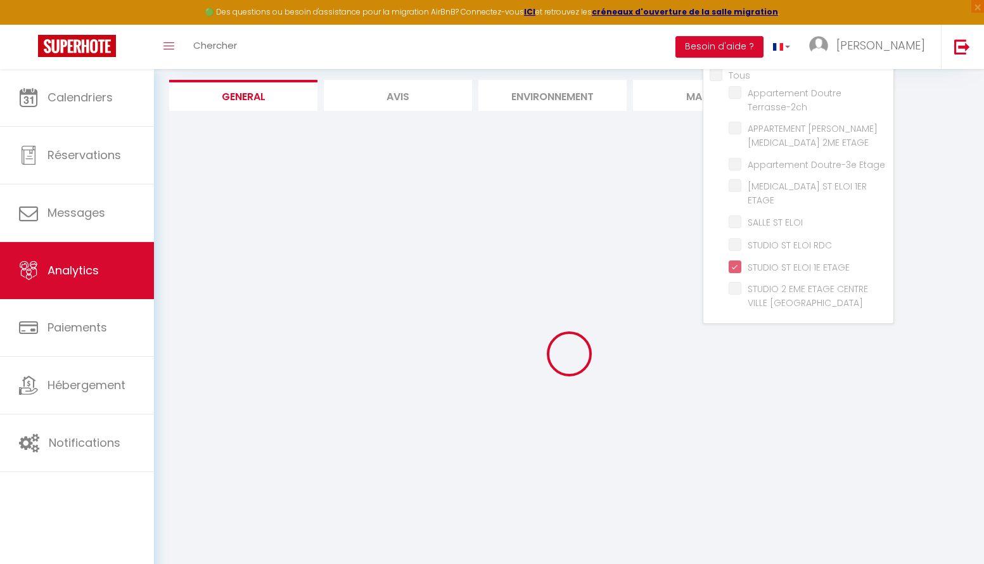
checkbox Terrasse-2ch "false"
checkbox ETAGE "false"
checkbox Etage "false"
checkbox ELOI "false"
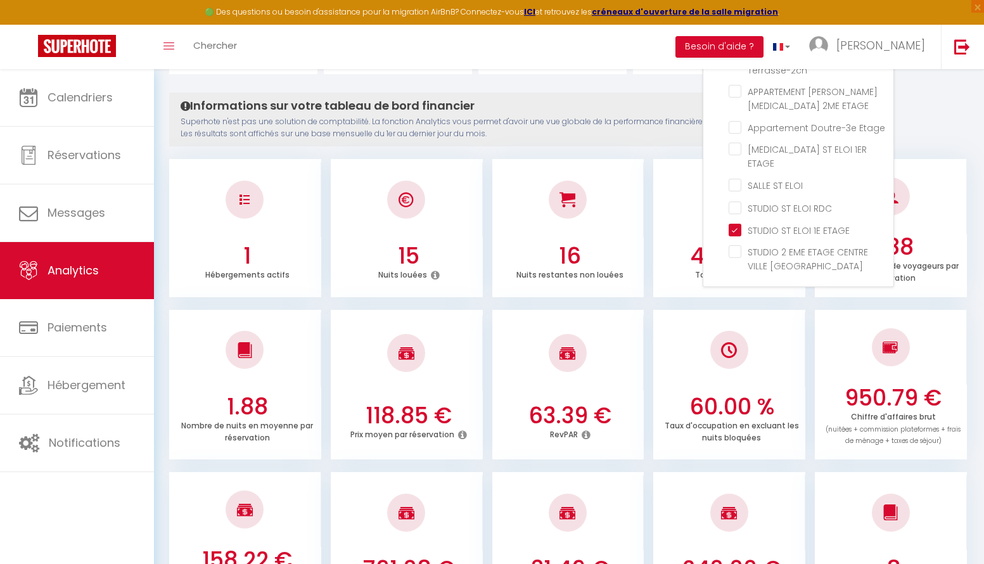
scroll to position [80, 0]
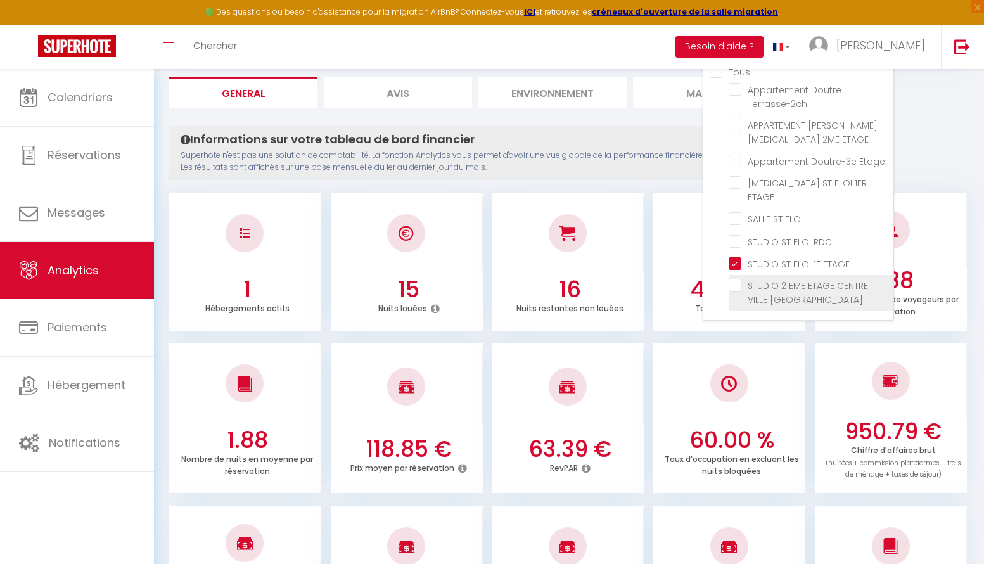
click at [645, 279] on ANGERS "checkbox" at bounding box center [811, 285] width 165 height 13
checkbox ANGERS "true"
checkbox Terrasse-2ch "false"
checkbox ETAGE "false"
checkbox Etage "false"
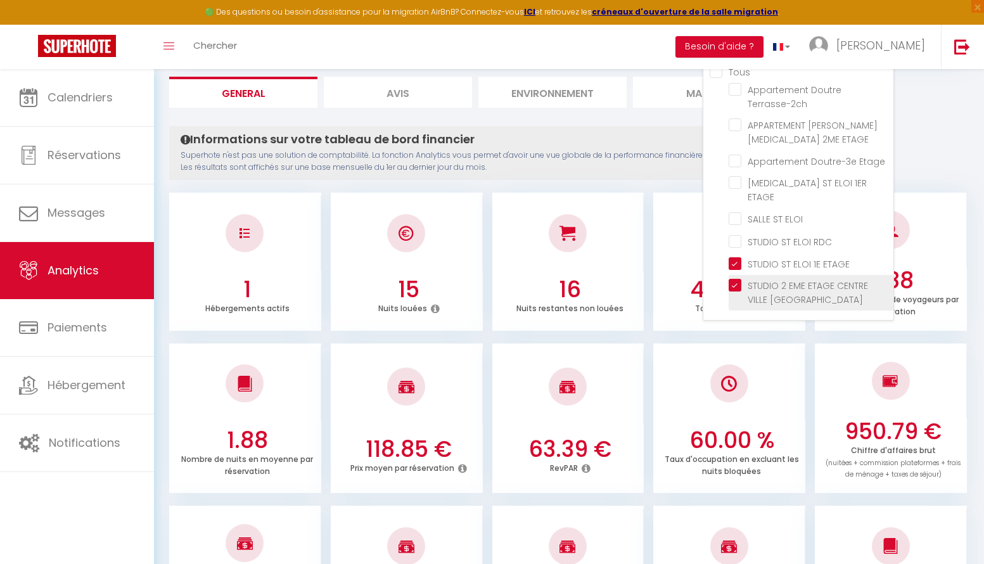
checkbox ELOI "false"
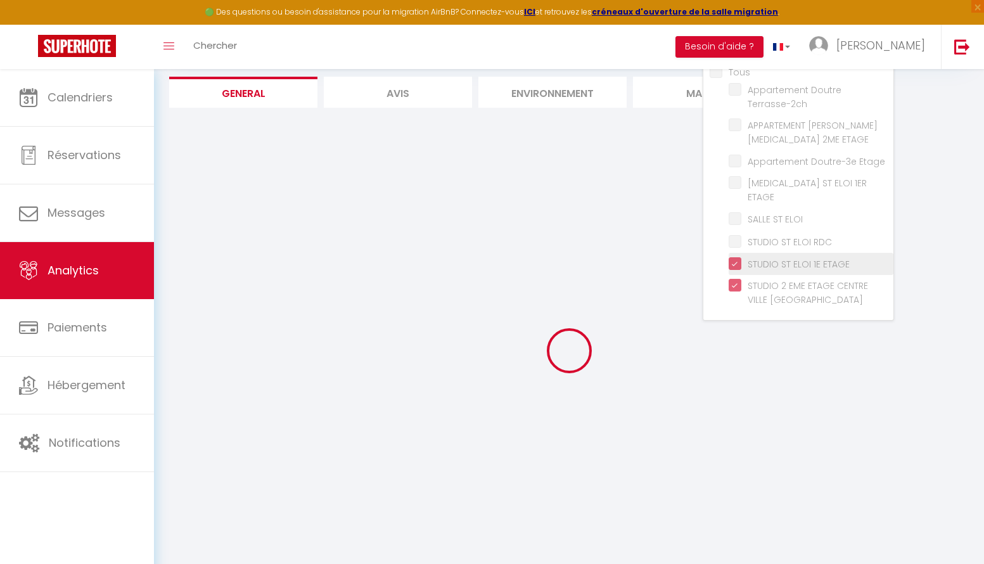
checkbox Terrasse-2ch "false"
checkbox ETAGE "false"
checkbox Etage "false"
checkbox ELOI "false"
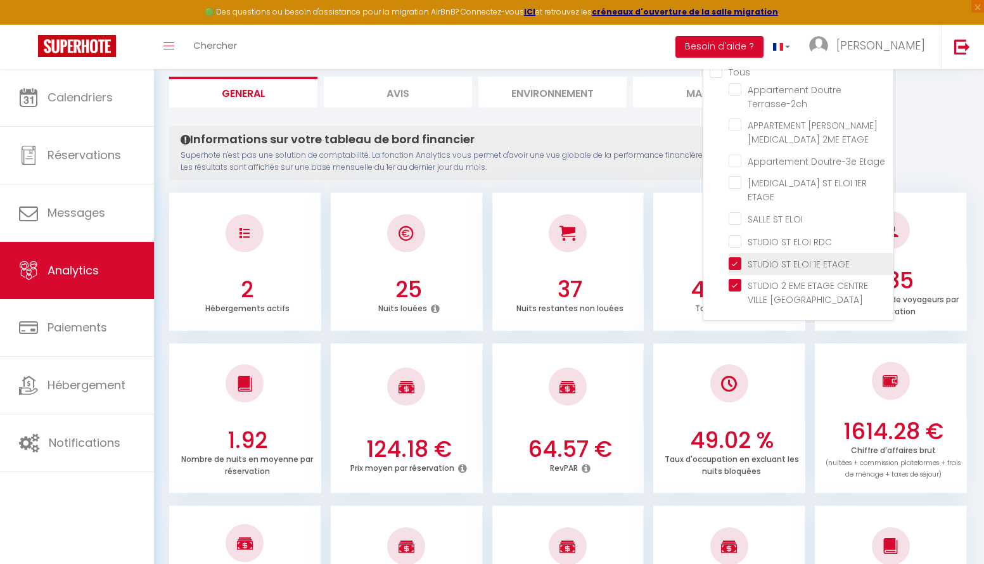
click at [645, 257] on ETAGE "checkbox" at bounding box center [811, 263] width 165 height 13
checkbox ETAGE "false"
checkbox Terrasse-2ch "false"
checkbox ETAGE "false"
checkbox Etage "false"
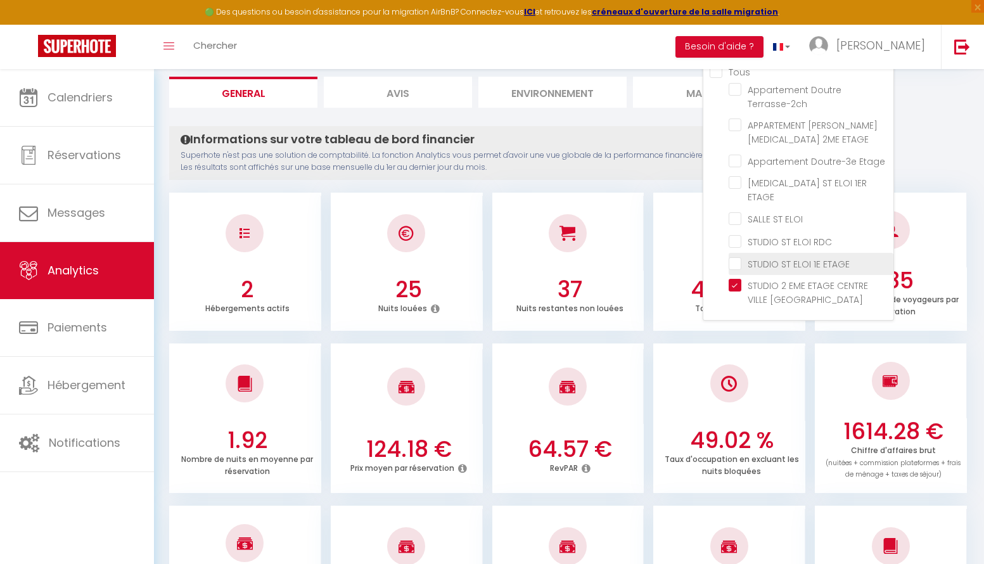
checkbox ELOI "false"
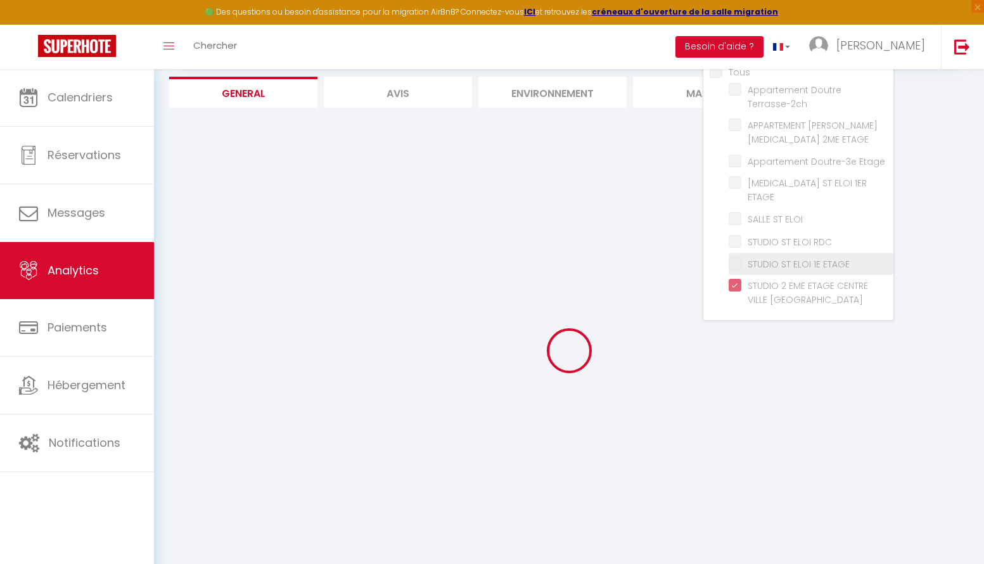
checkbox Terrasse-2ch "false"
checkbox ETAGE "false"
checkbox Etage "false"
checkbox ELOI "false"
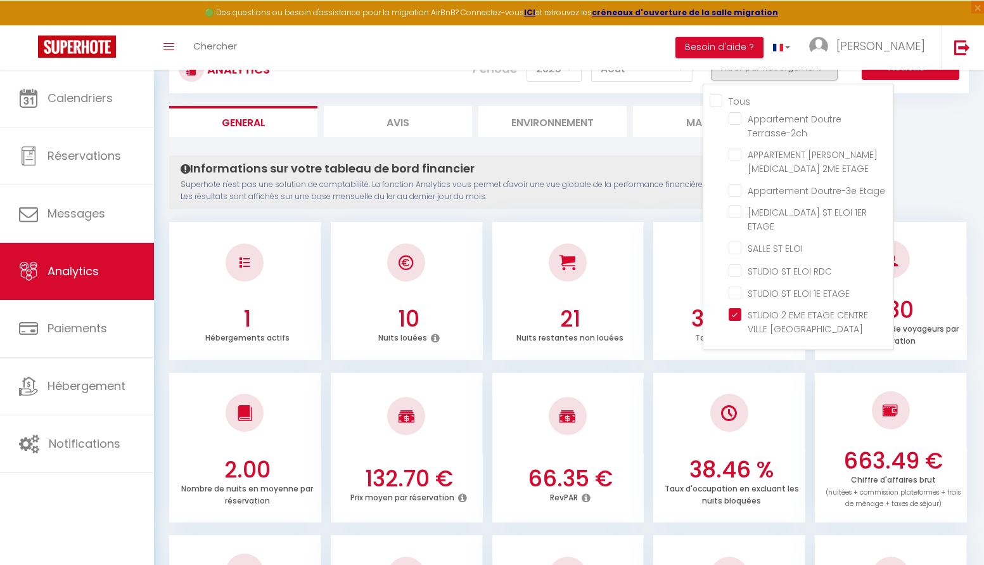
scroll to position [0, 0]
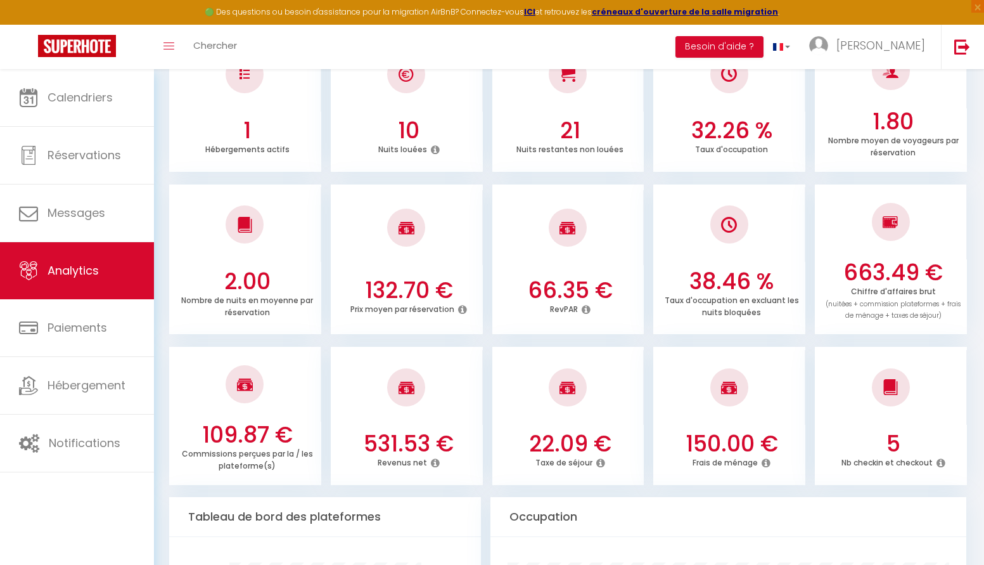
scroll to position [193, 0]
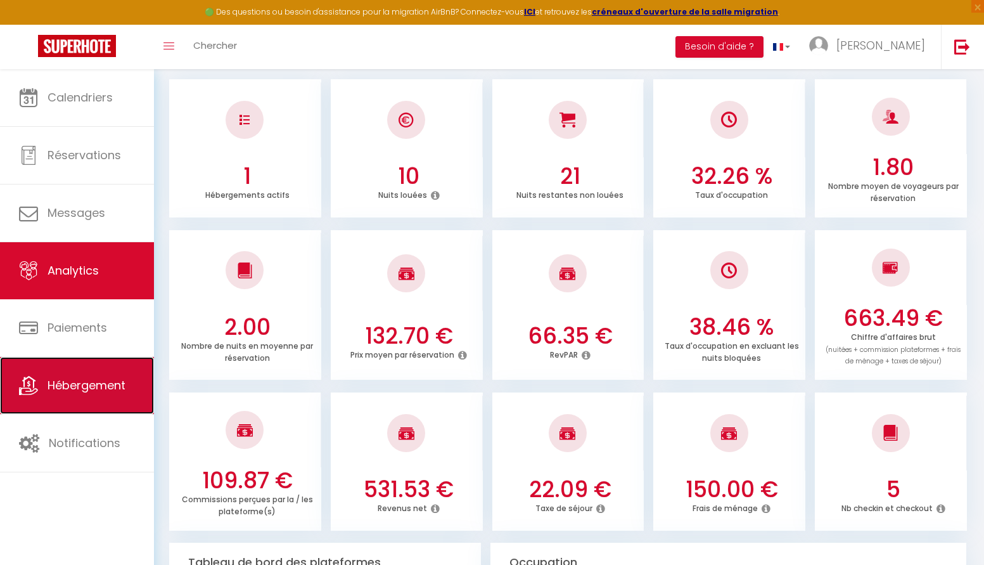
click at [69, 375] on link "Hébergement" at bounding box center [77, 385] width 154 height 57
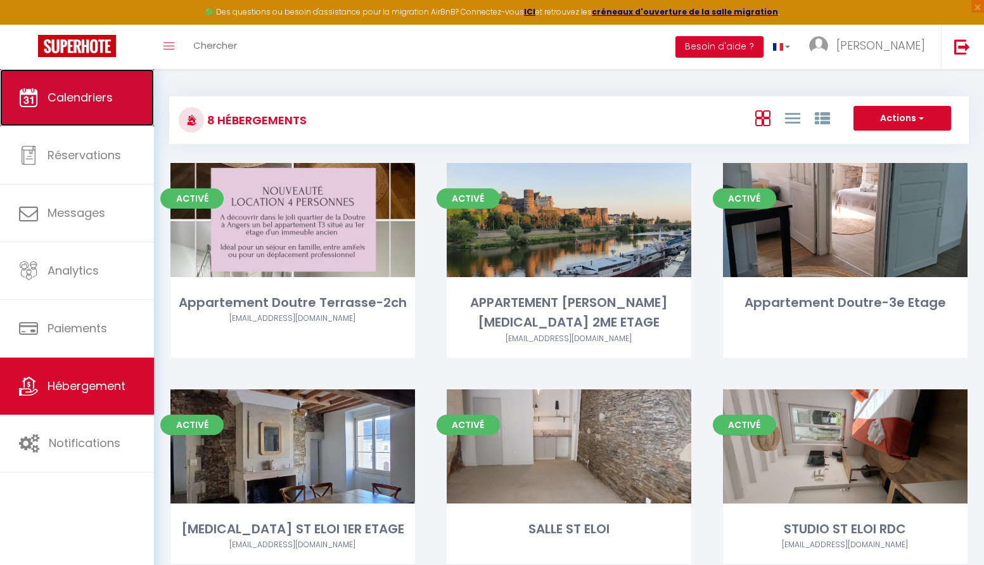
click at [96, 105] on link "Calendriers" at bounding box center [77, 97] width 154 height 57
